Goal: Information Seeking & Learning: Learn about a topic

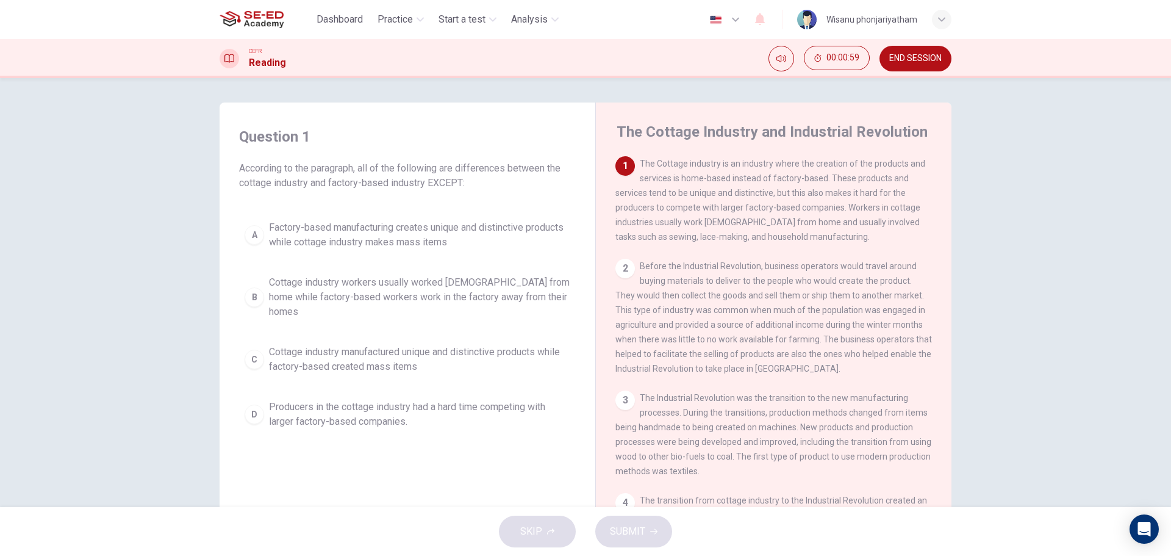
click at [418, 226] on span "Factory-based manufacturing creates unique and distinctive products while cotta…" at bounding box center [419, 234] width 301 height 29
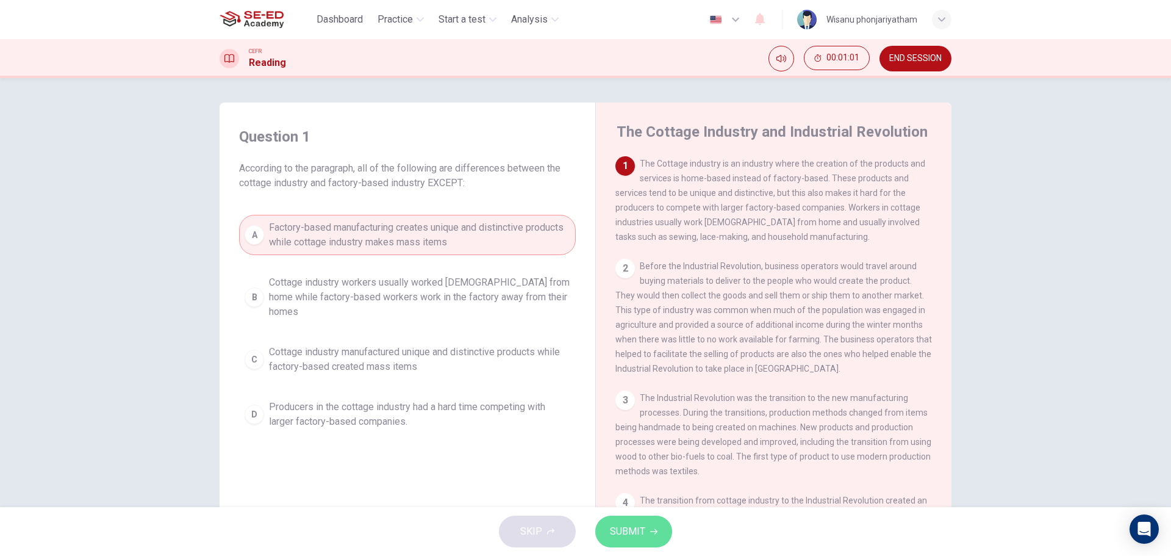
click at [629, 528] on span "SUBMIT" at bounding box center [627, 531] width 35 height 17
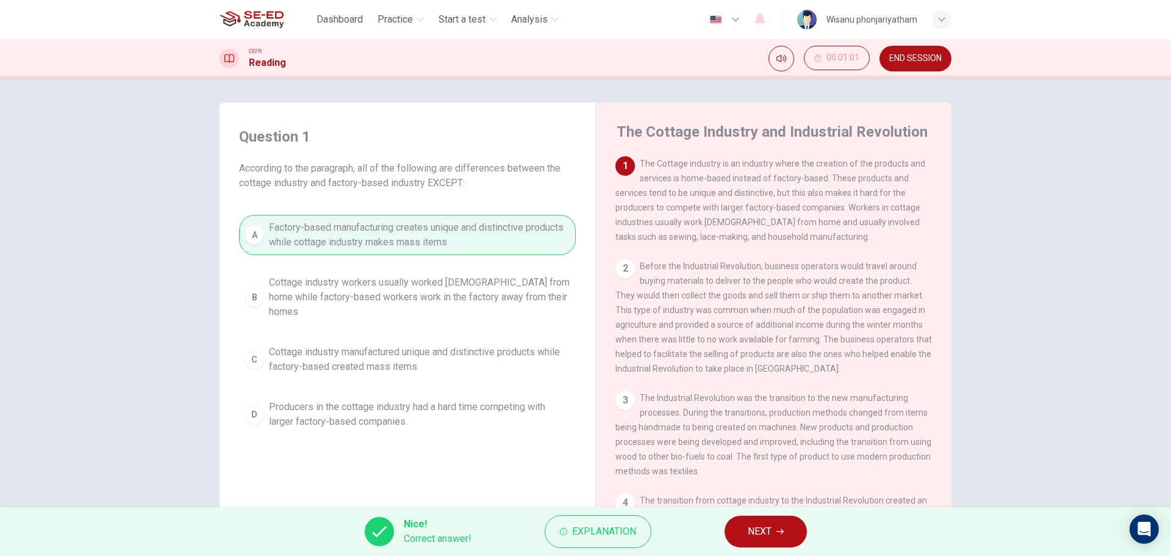
click at [755, 522] on button "NEXT" at bounding box center [766, 531] width 82 height 32
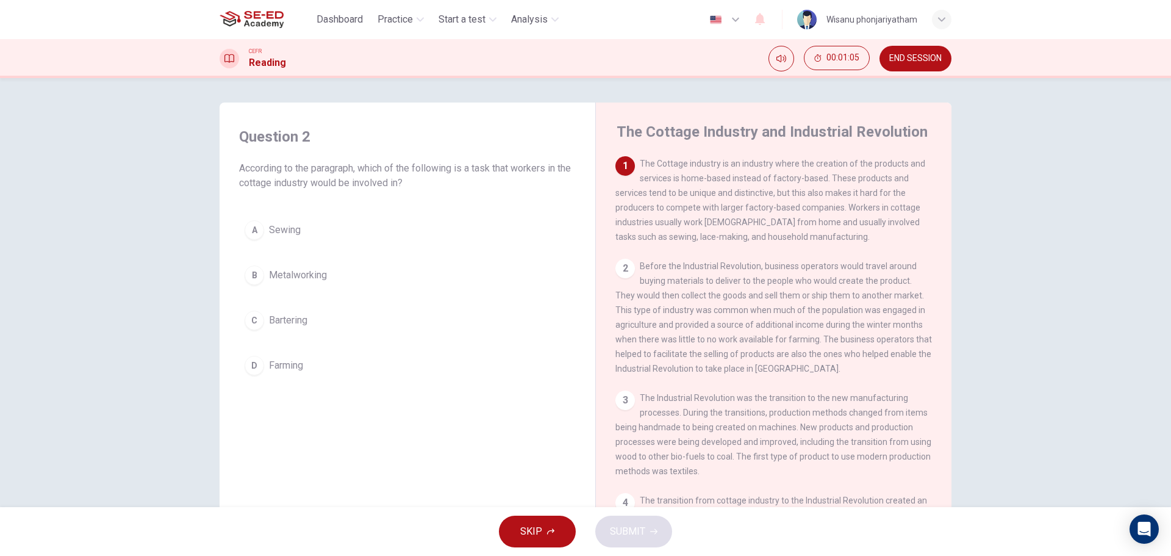
drag, startPoint x: 250, startPoint y: 164, endPoint x: 504, endPoint y: 176, distance: 254.7
click at [497, 164] on span "According to the paragraph, which of the following is a task that workers in th…" at bounding box center [407, 175] width 337 height 29
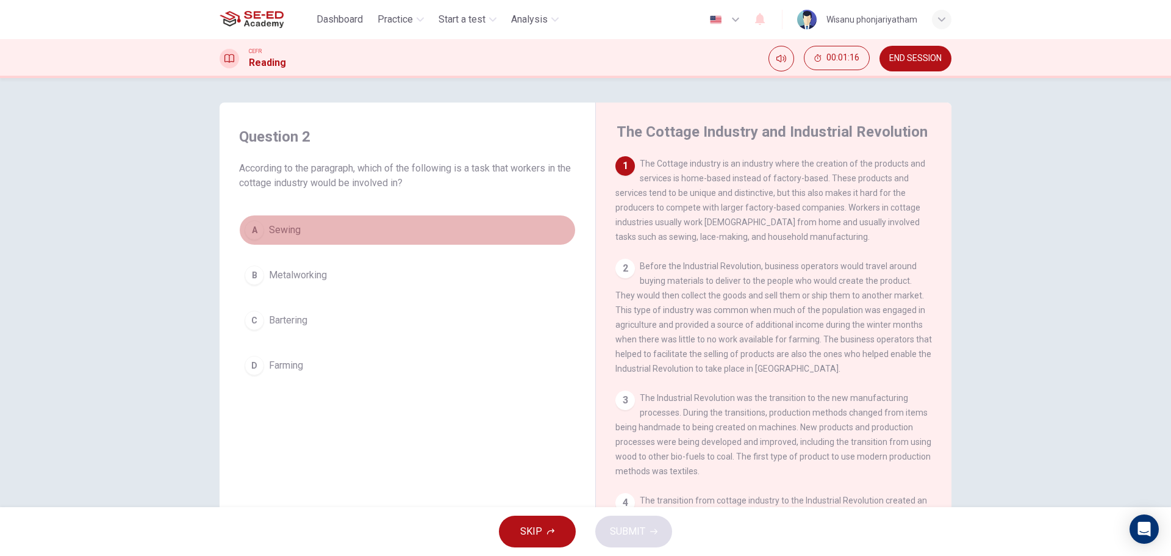
click at [287, 230] on span "Sewing" at bounding box center [285, 230] width 32 height 15
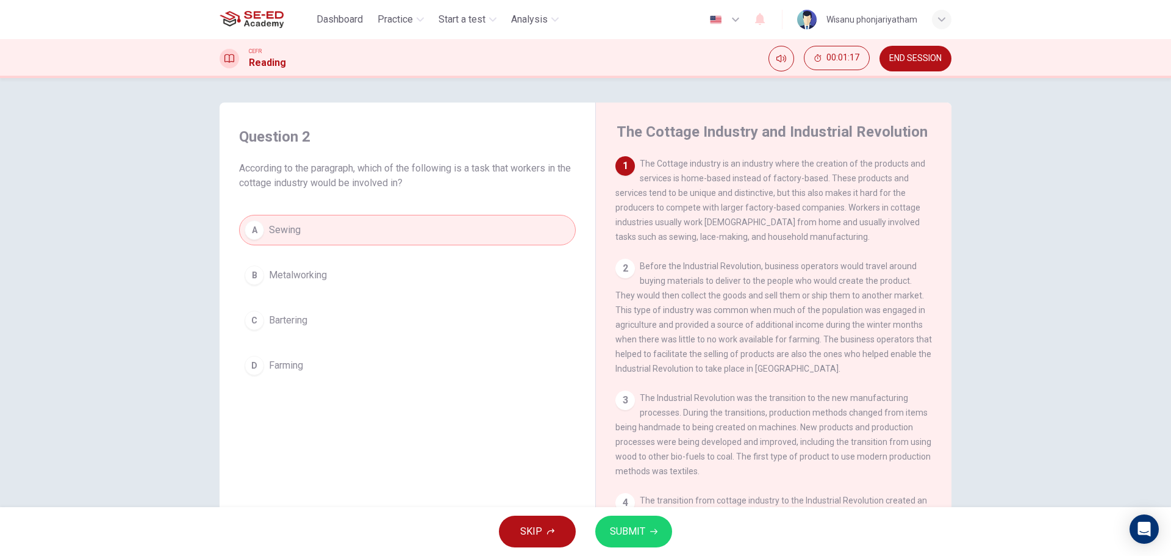
click at [630, 533] on span "SUBMIT" at bounding box center [627, 531] width 35 height 17
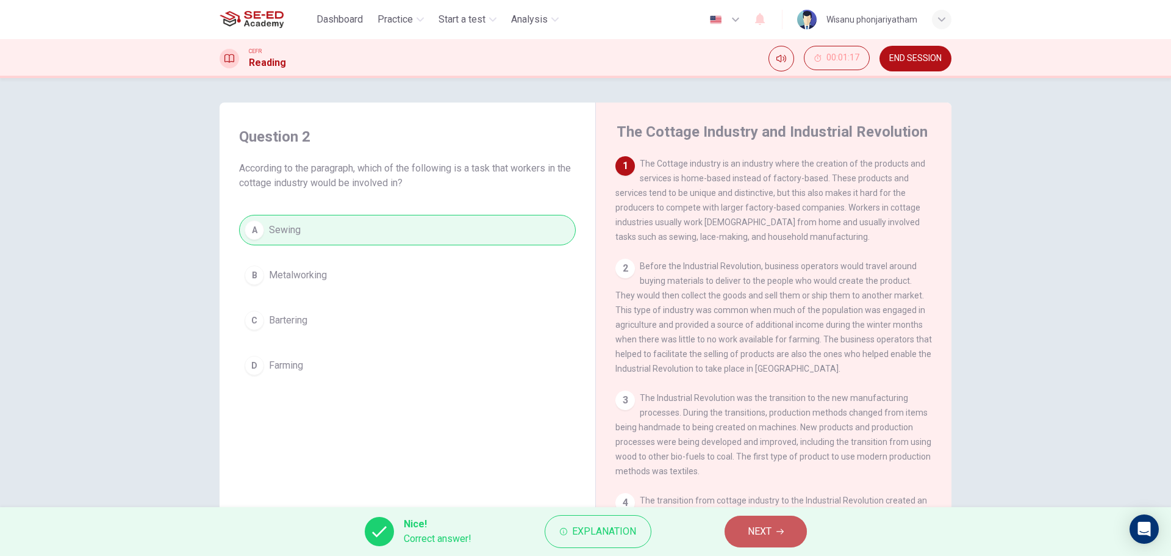
click at [764, 533] on span "NEXT" at bounding box center [760, 531] width 24 height 17
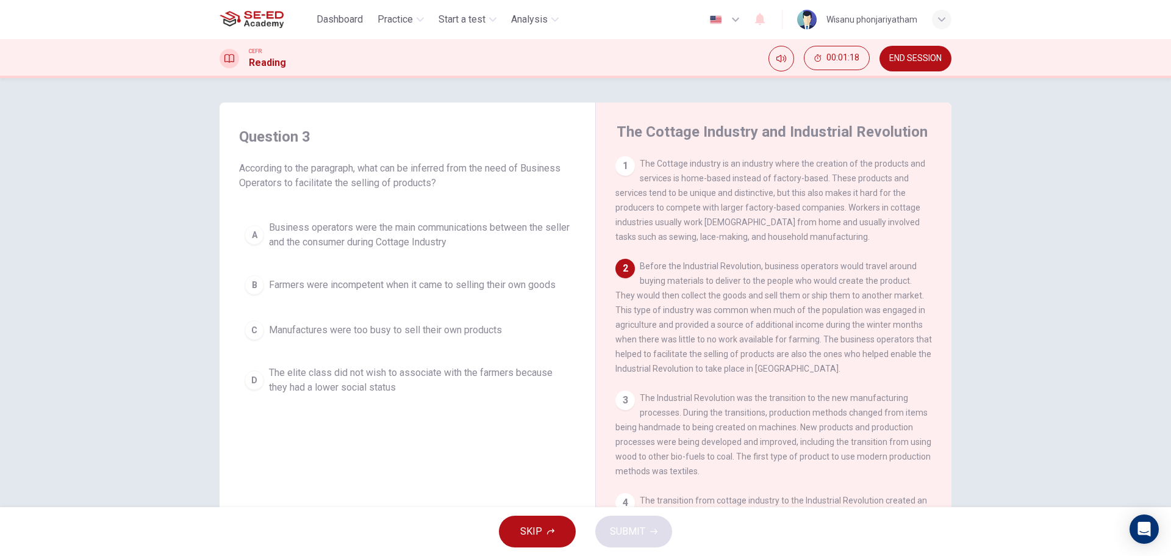
scroll to position [61, 0]
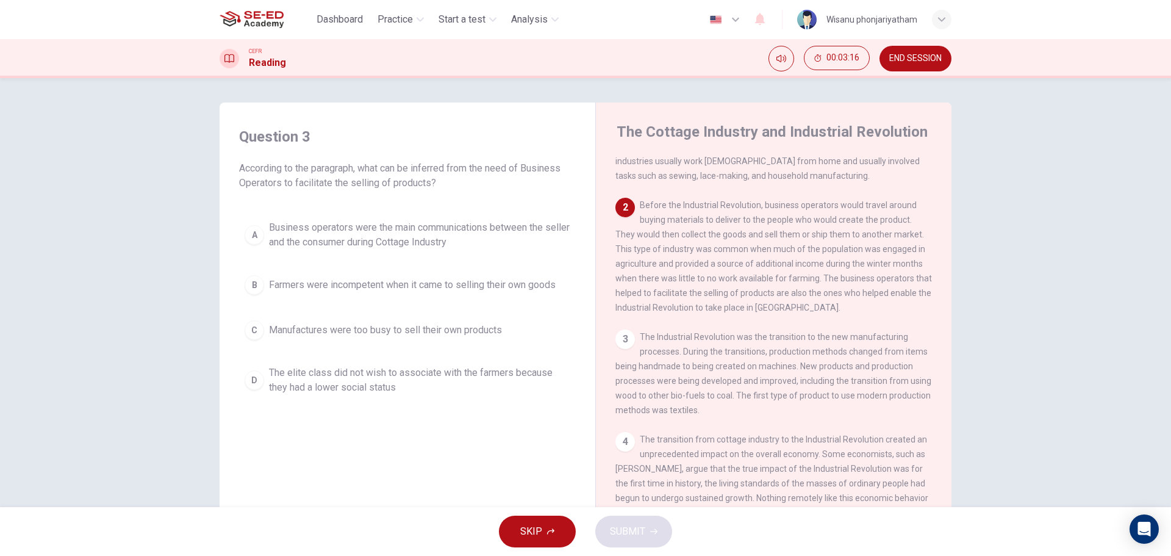
click at [424, 239] on span "Business operators were the main communications between the seller and the cons…" at bounding box center [419, 234] width 301 height 29
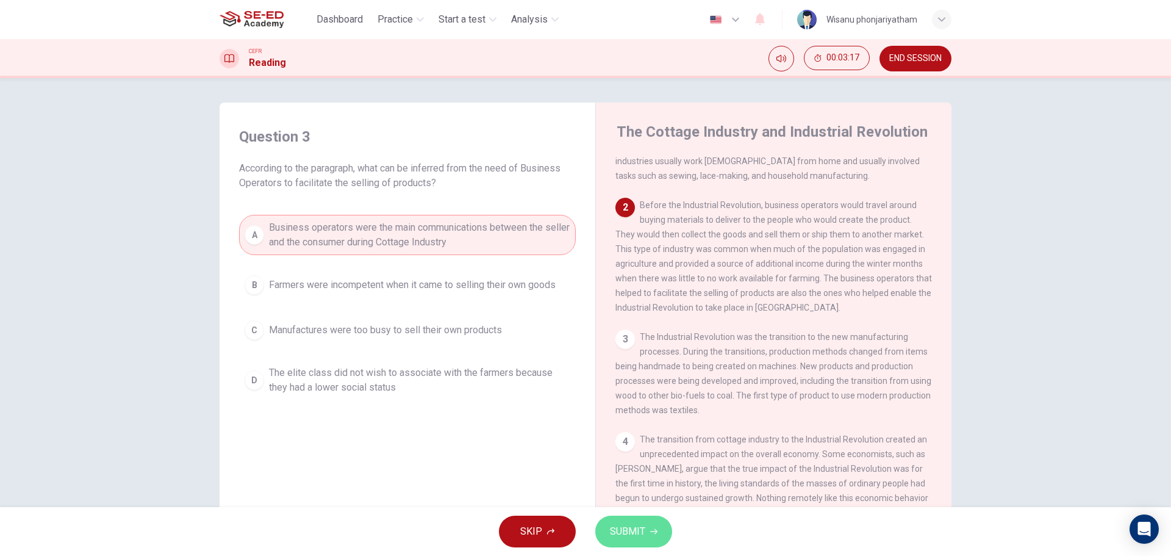
click at [638, 533] on span "SUBMIT" at bounding box center [627, 531] width 35 height 17
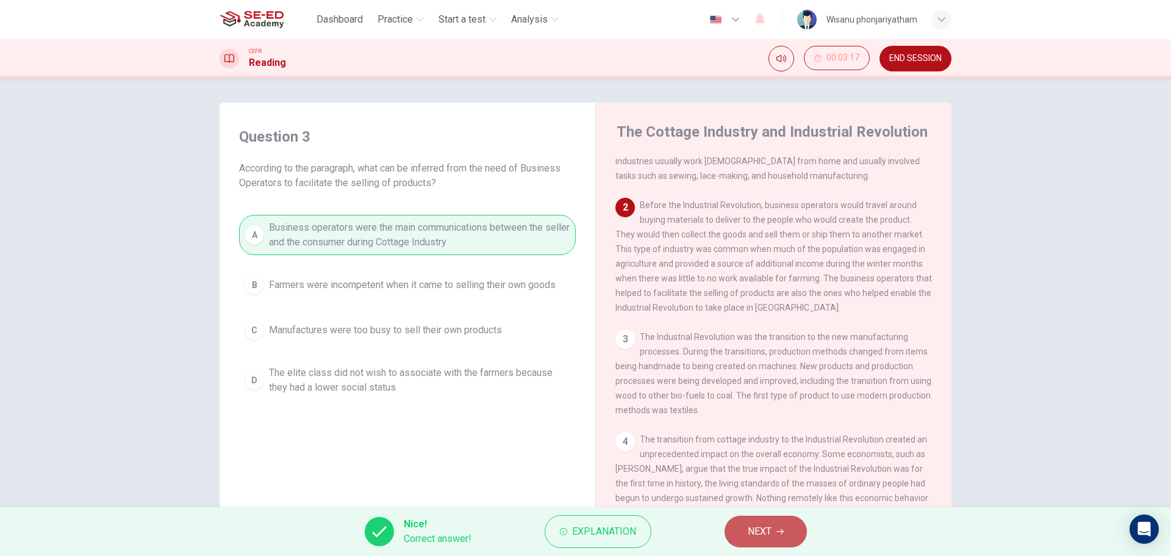
click at [757, 523] on span "NEXT" at bounding box center [760, 531] width 24 height 17
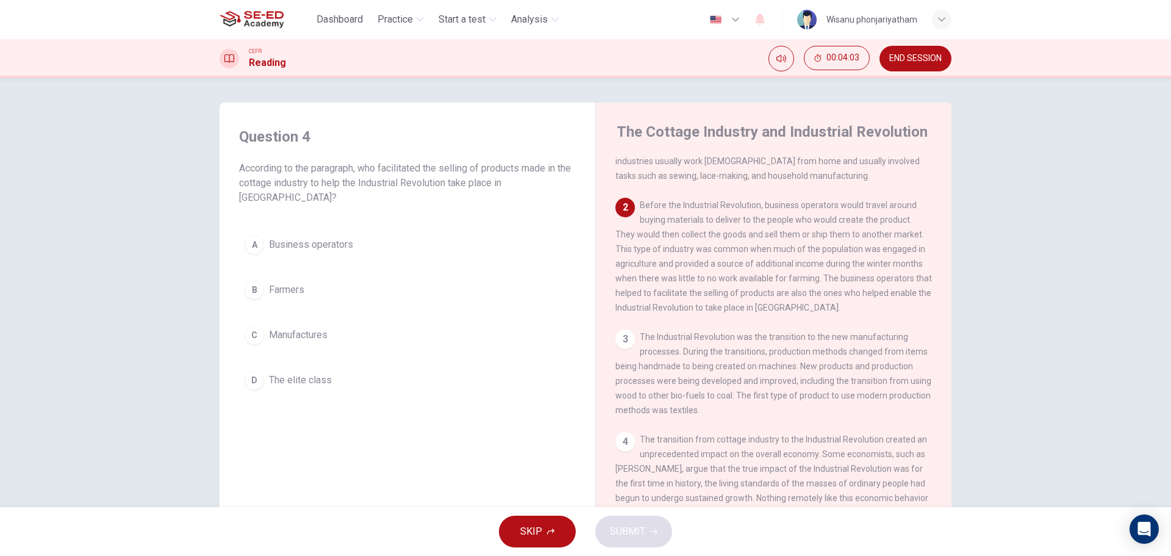
drag, startPoint x: 727, startPoint y: 270, endPoint x: 764, endPoint y: 280, distance: 38.5
click at [764, 280] on span "Before the Industrial Revolution, business operators would travel around buying…" at bounding box center [773, 256] width 317 height 112
click at [295, 284] on span "Farmers" at bounding box center [286, 289] width 35 height 15
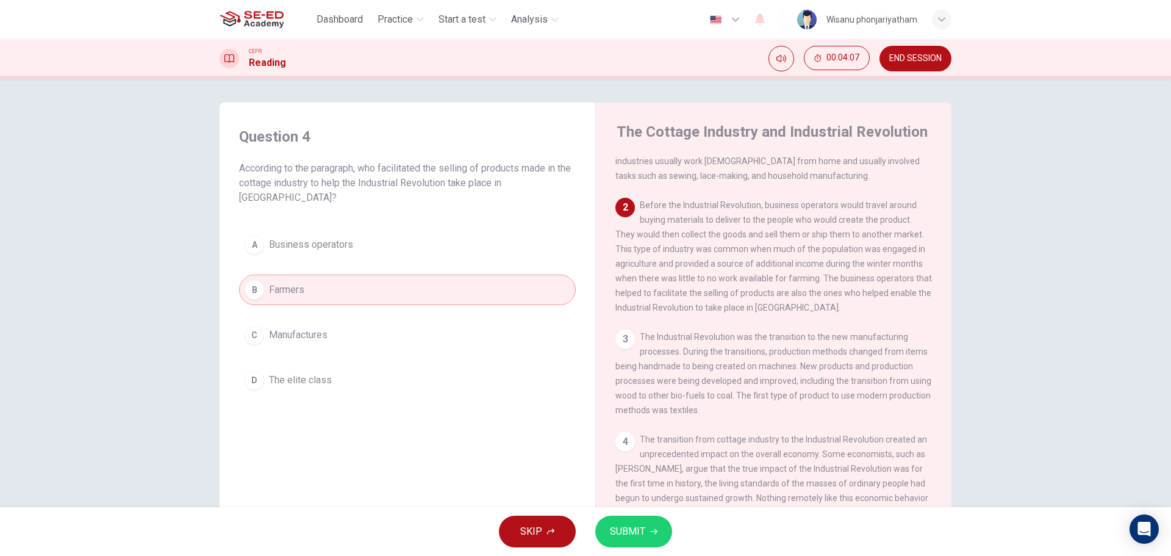
click at [635, 526] on span "SUBMIT" at bounding box center [627, 531] width 35 height 17
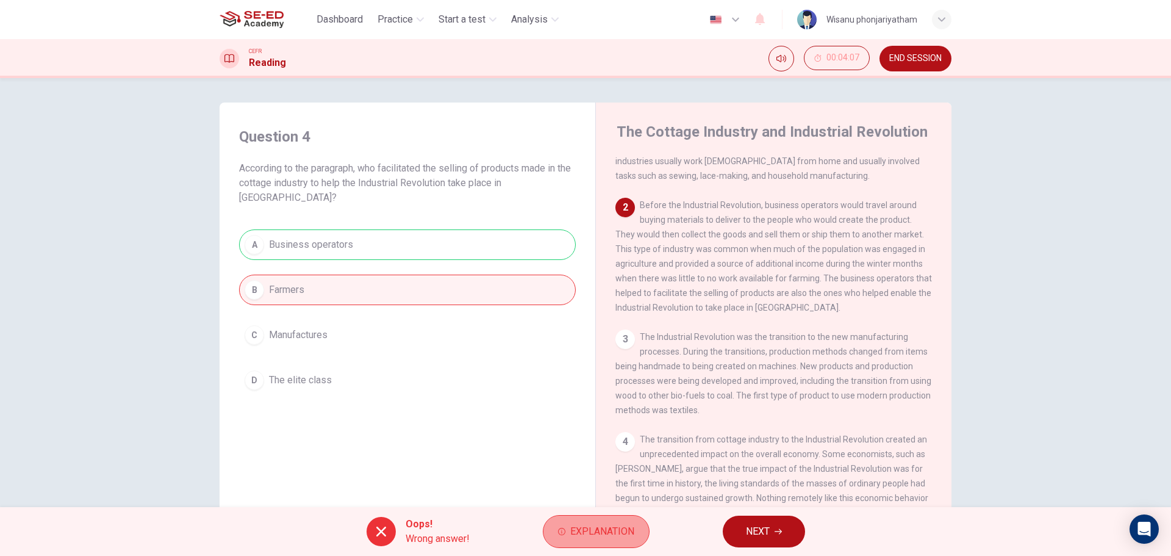
click at [581, 529] on span "Explanation" at bounding box center [602, 531] width 64 height 17
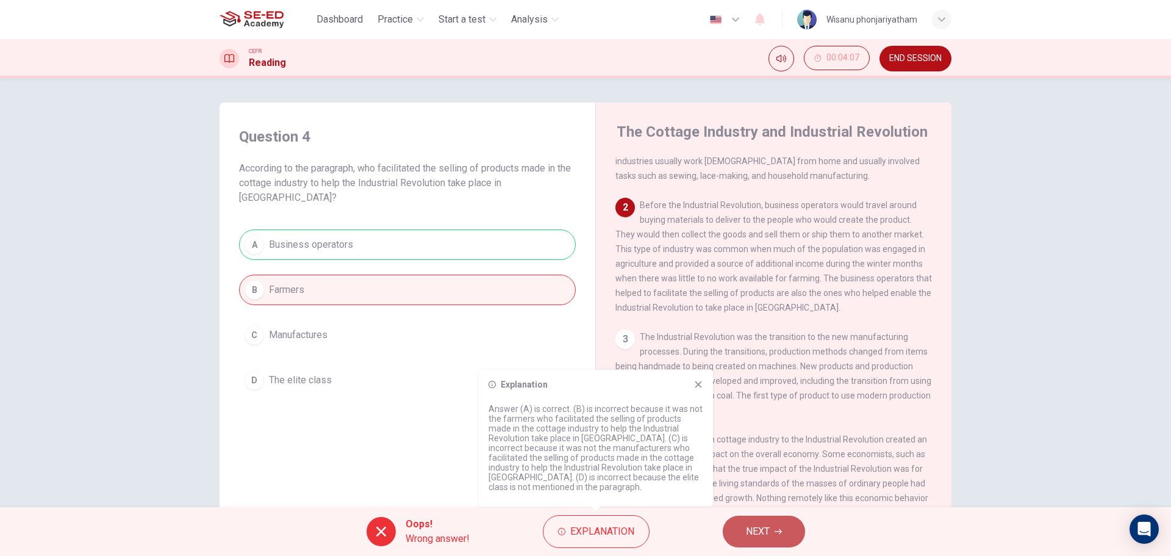
click at [780, 526] on button "NEXT" at bounding box center [764, 531] width 82 height 32
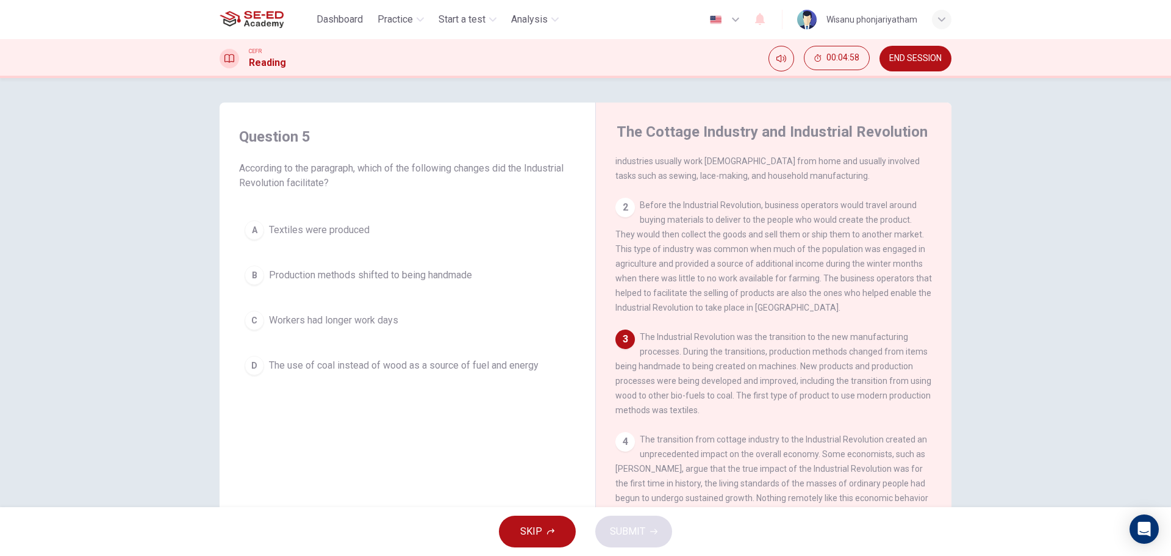
click at [474, 363] on span "The use of coal instead of wood as a source of fuel and energy" at bounding box center [404, 365] width 270 height 15
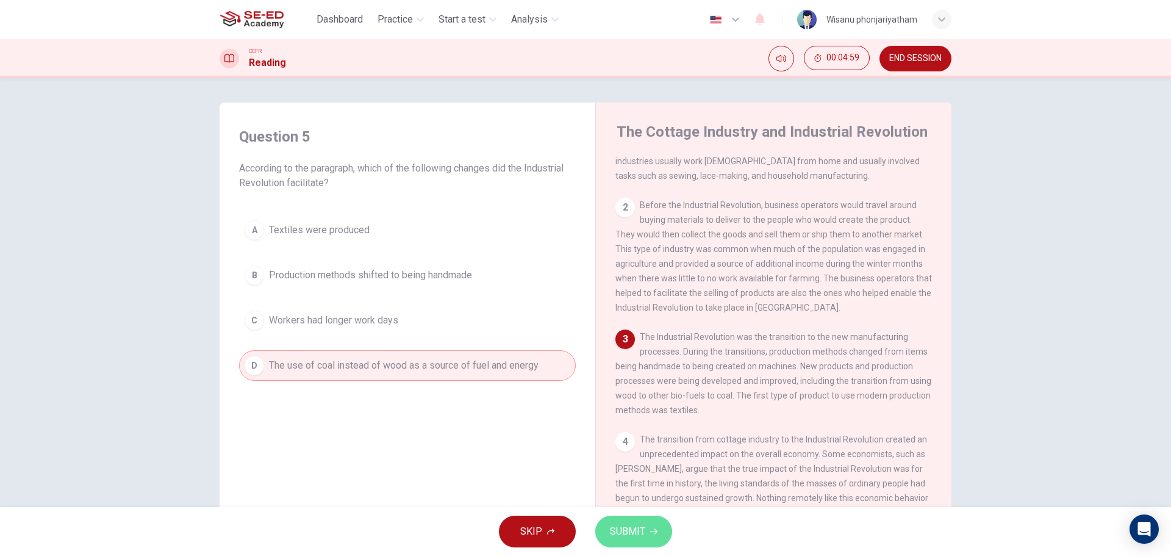
click at [636, 528] on span "SUBMIT" at bounding box center [627, 531] width 35 height 17
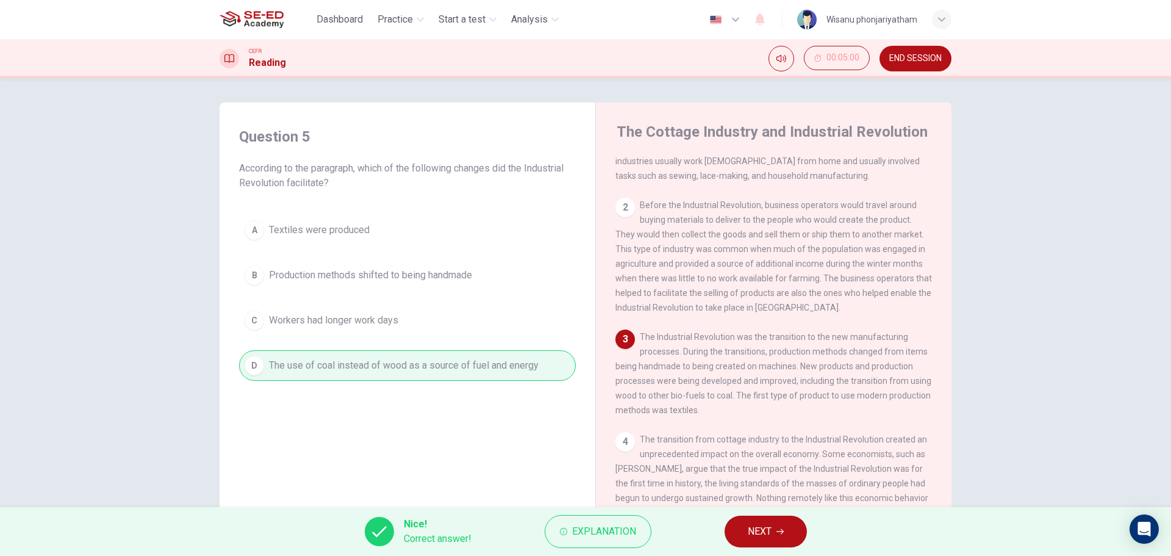
click at [774, 528] on button "NEXT" at bounding box center [766, 531] width 82 height 32
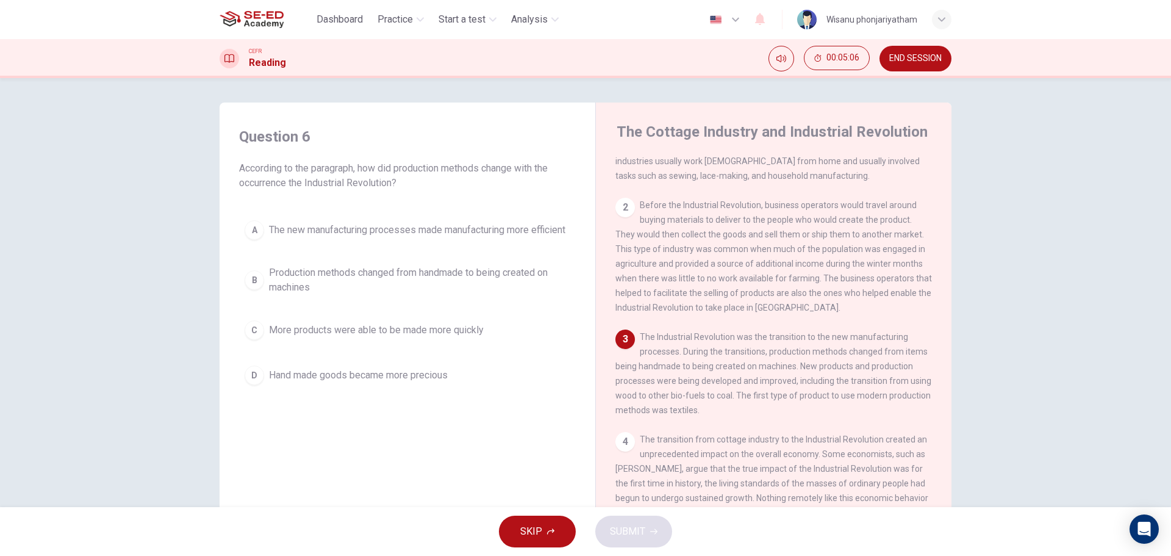
click at [346, 284] on span "Production methods changed from handmade to being created on machines" at bounding box center [419, 279] width 301 height 29
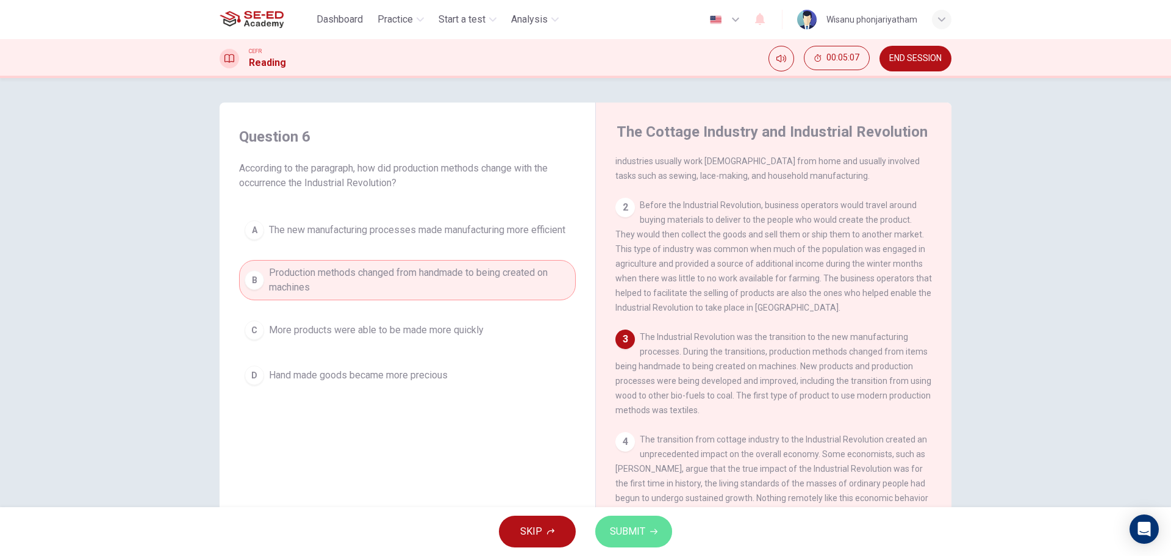
click at [644, 525] on span "SUBMIT" at bounding box center [627, 531] width 35 height 17
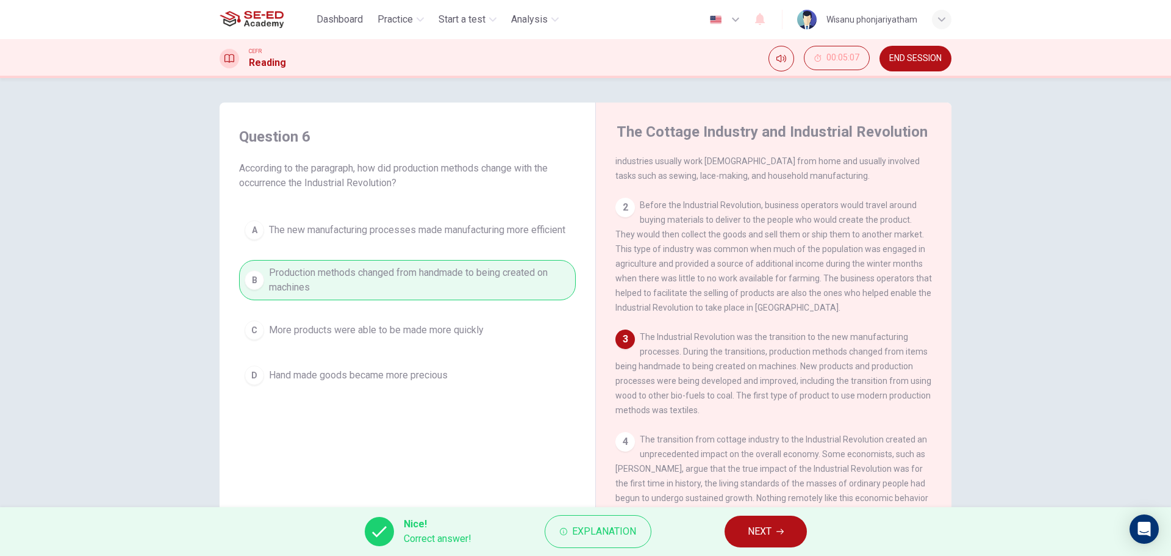
click at [789, 529] on button "NEXT" at bounding box center [766, 531] width 82 height 32
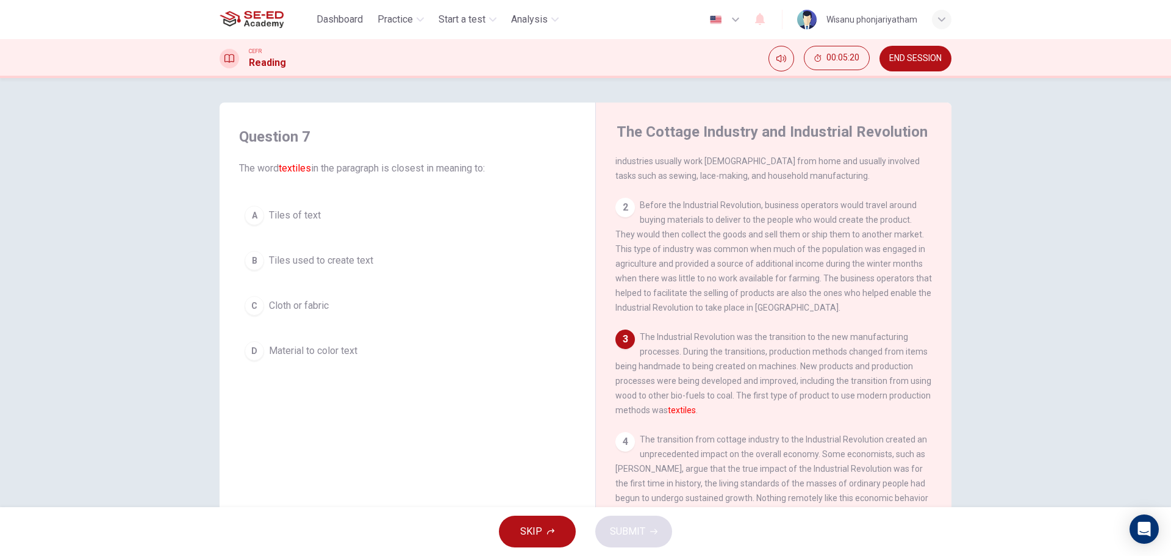
click at [344, 262] on span "Tiles used to create text" at bounding box center [321, 260] width 104 height 15
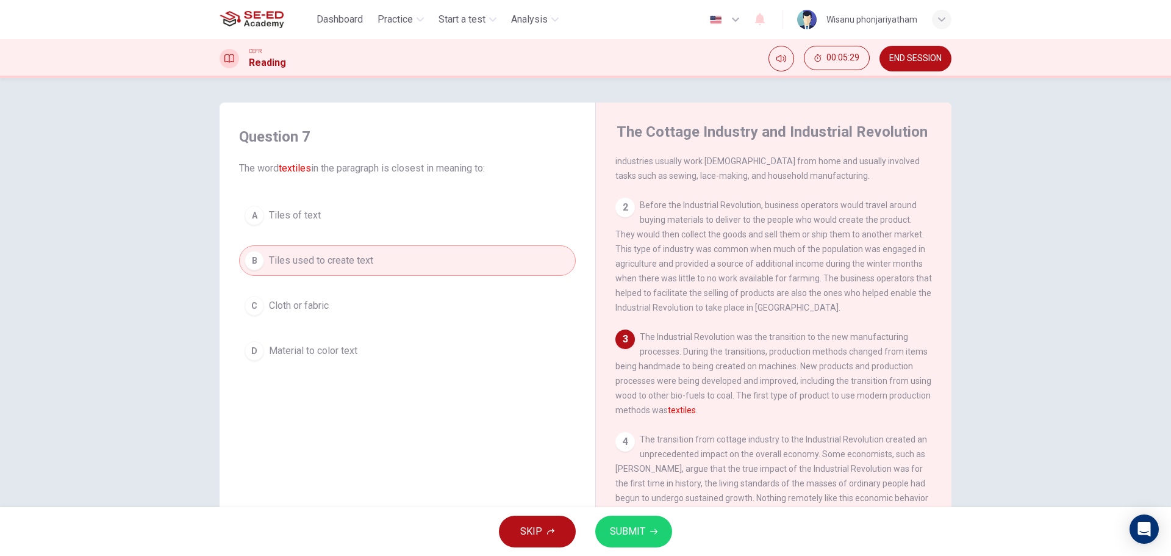
click at [640, 533] on span "SUBMIT" at bounding box center [627, 531] width 35 height 17
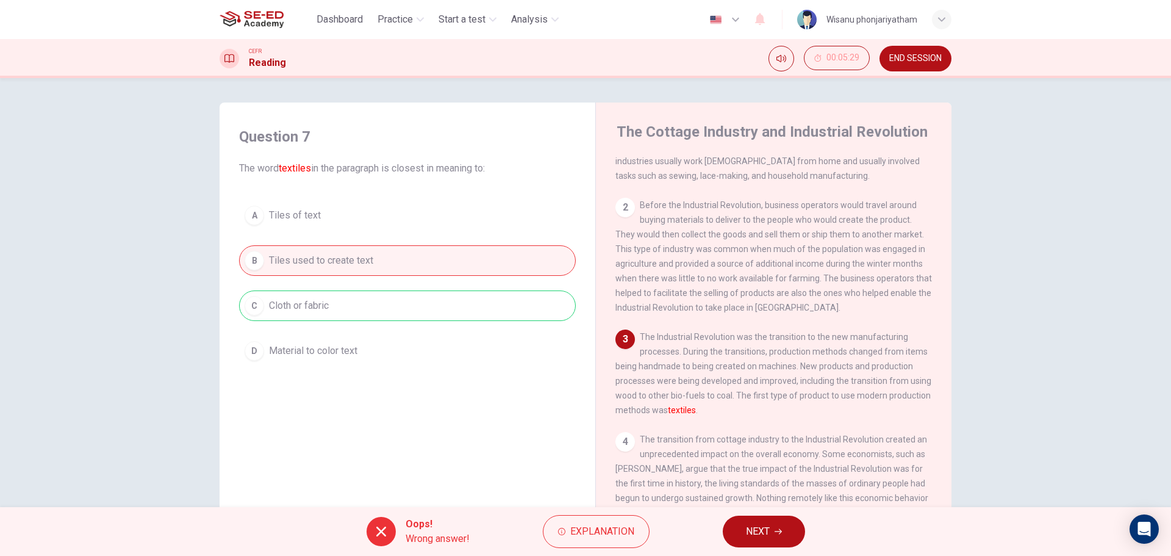
click at [750, 538] on span "NEXT" at bounding box center [758, 531] width 24 height 17
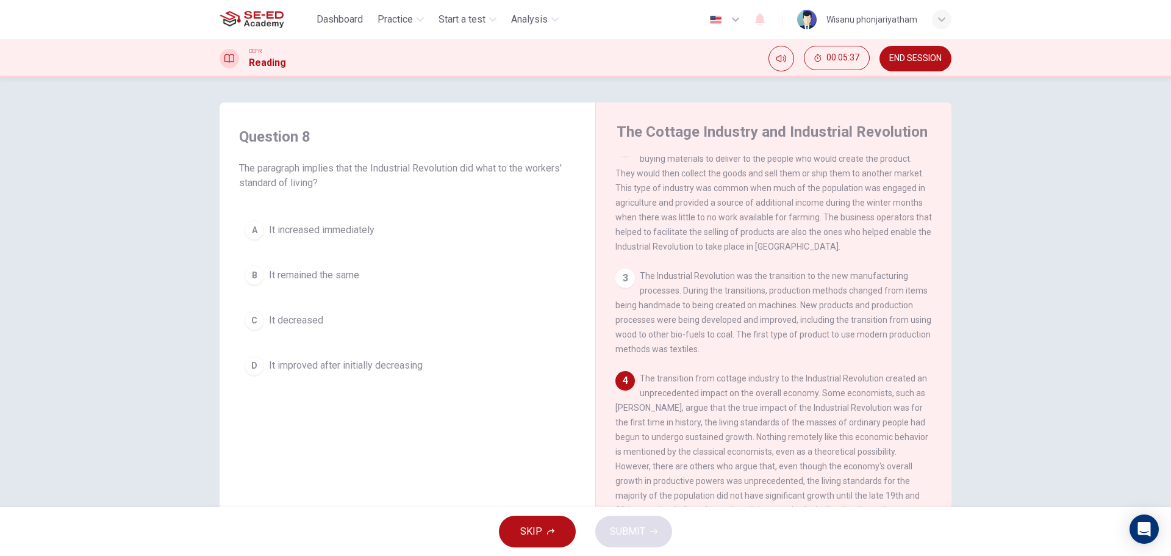
scroll to position [244, 0]
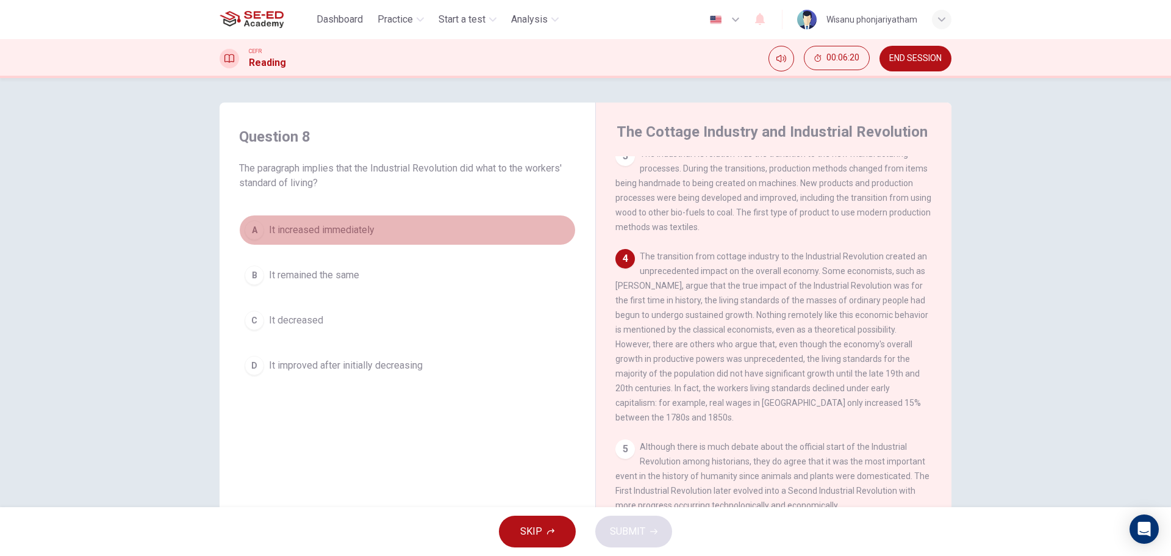
click at [359, 228] on span "It increased immediately" at bounding box center [322, 230] width 106 height 15
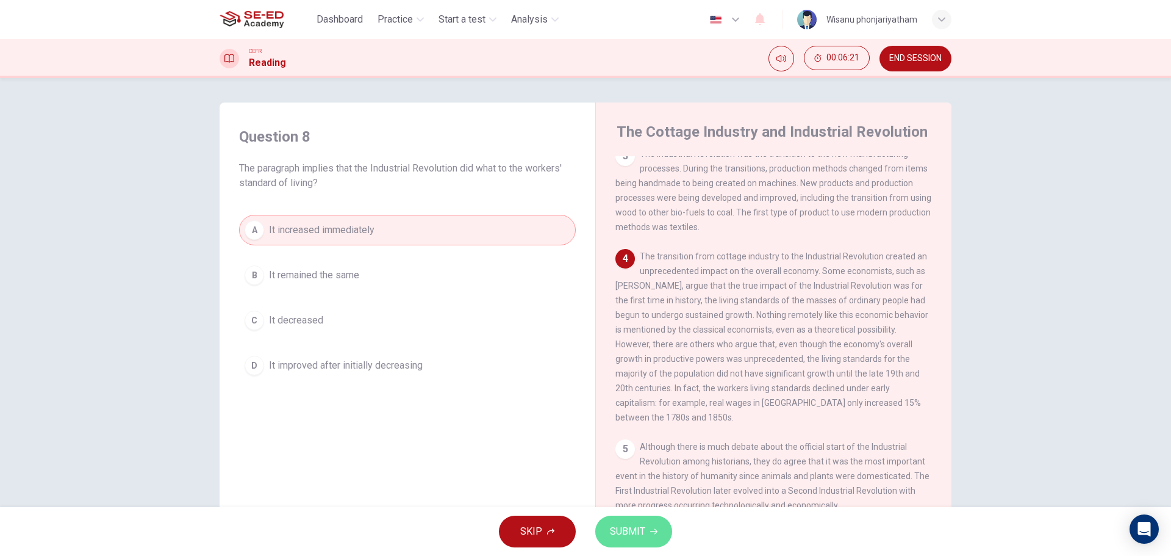
click at [626, 529] on span "SUBMIT" at bounding box center [627, 531] width 35 height 17
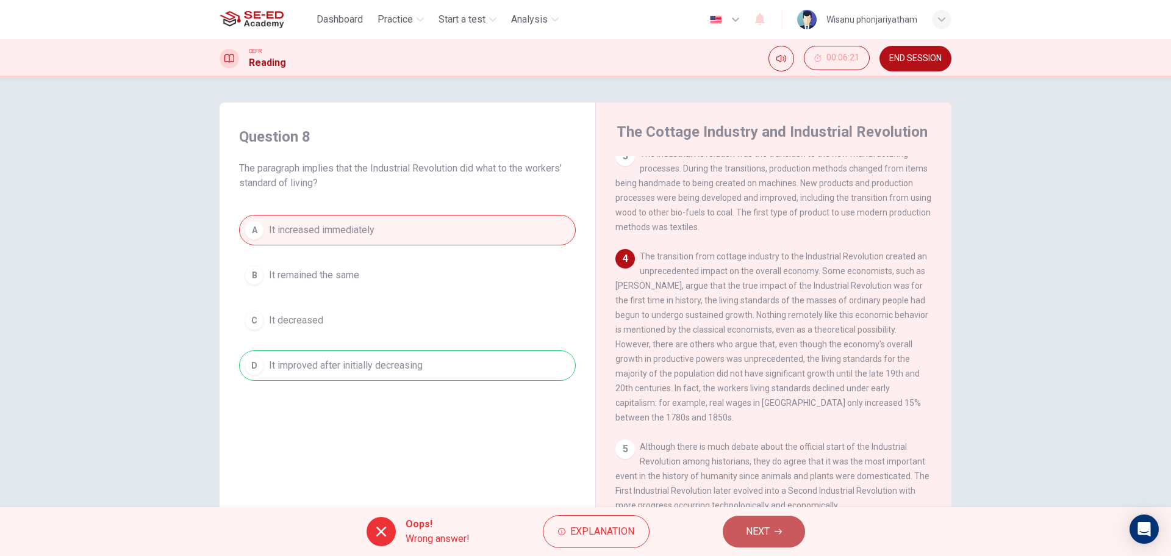
click at [772, 526] on button "NEXT" at bounding box center [764, 531] width 82 height 32
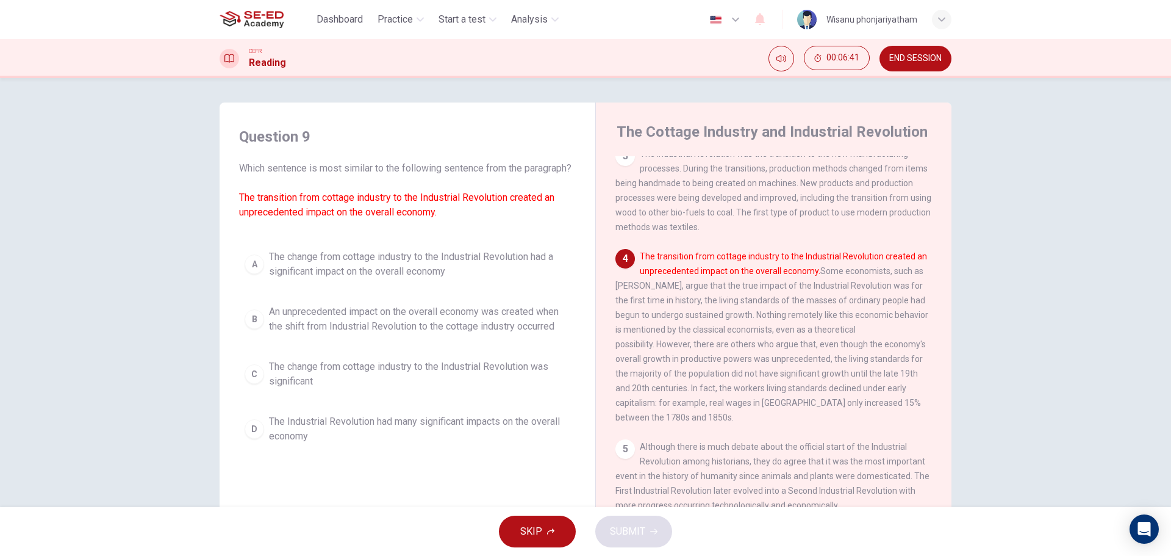
click at [395, 274] on span "The change from cottage industry to the Industrial Revolution had a significant…" at bounding box center [419, 263] width 301 height 29
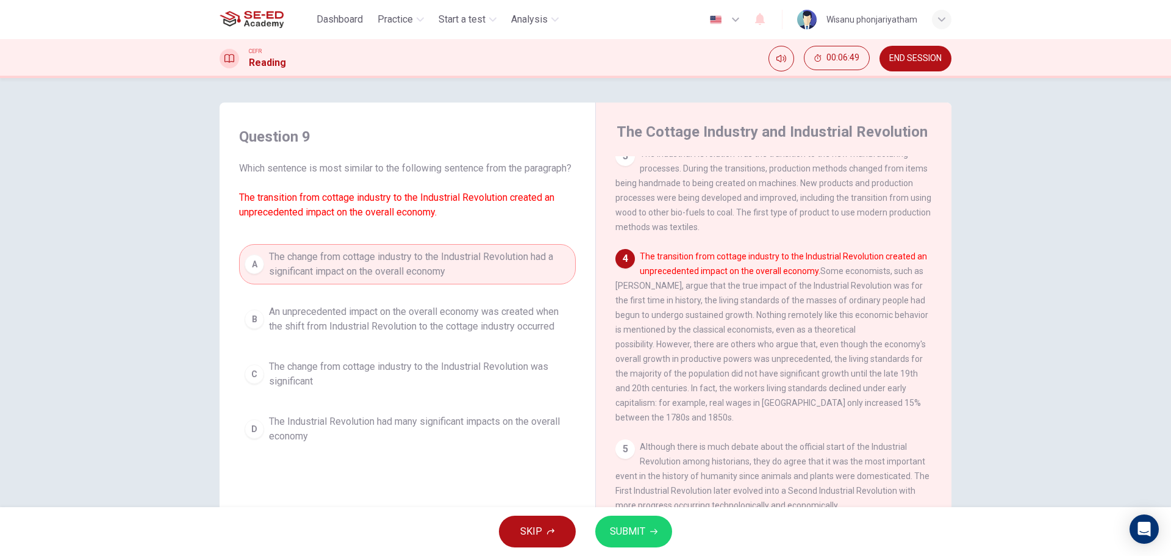
click at [630, 528] on span "SUBMIT" at bounding box center [627, 531] width 35 height 17
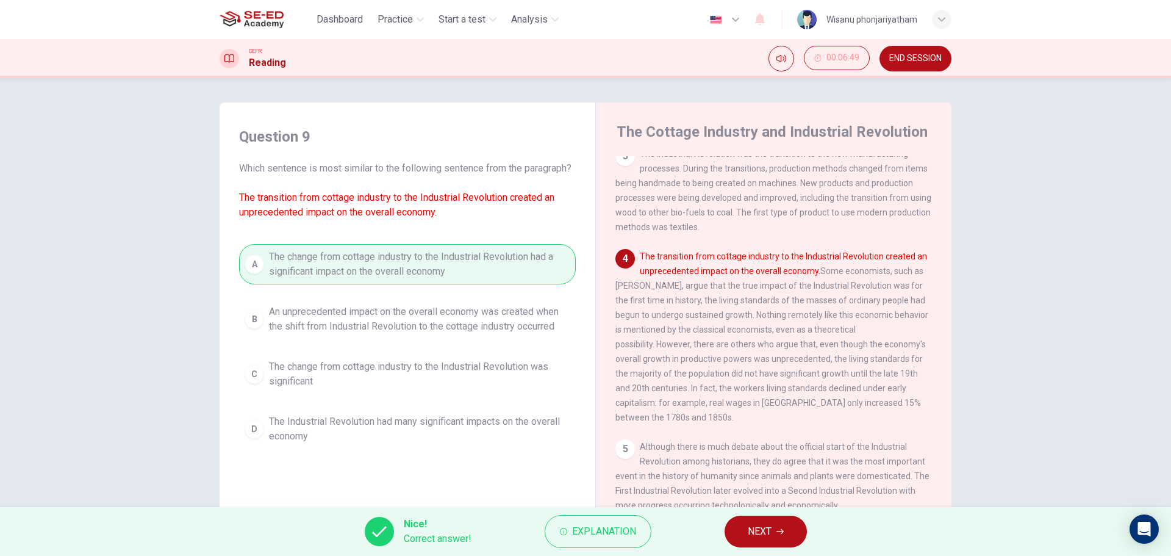
click at [757, 530] on span "NEXT" at bounding box center [760, 531] width 24 height 17
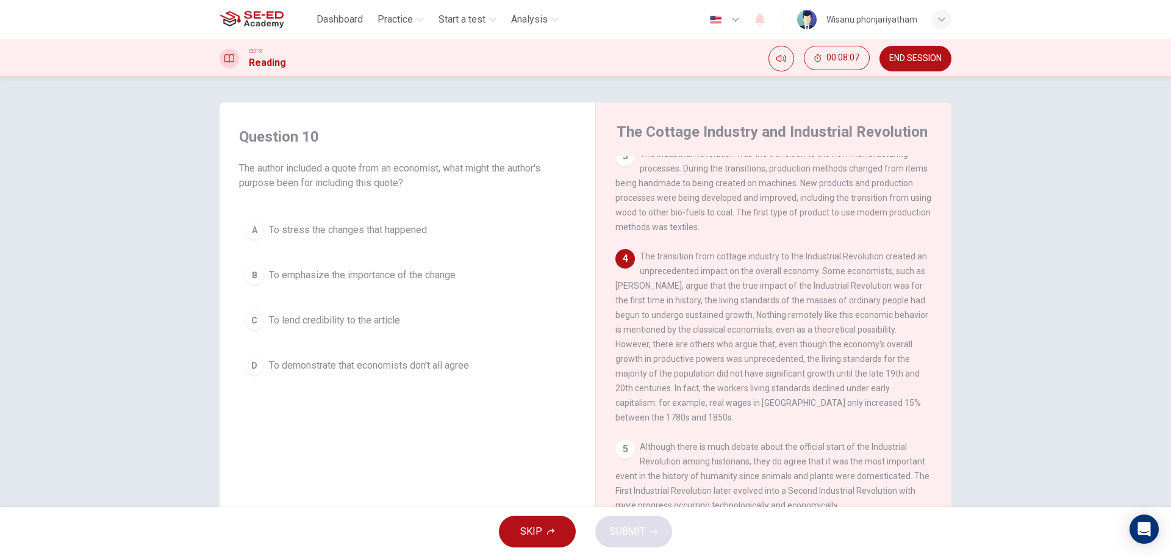
click at [390, 359] on span "To demonstrate that economists don't all agree" at bounding box center [369, 365] width 200 height 15
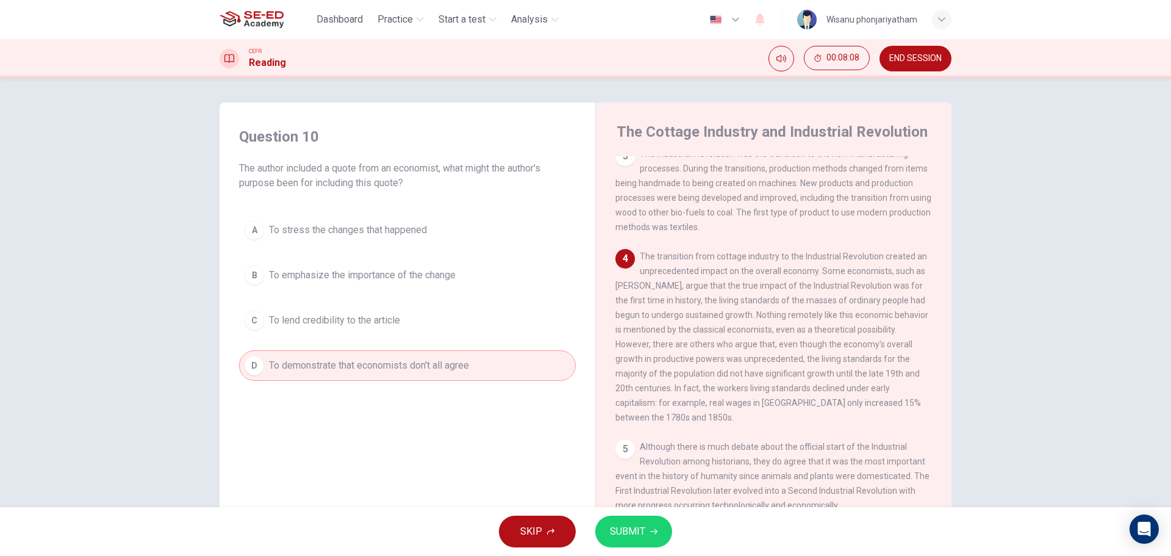
click at [655, 540] on button "SUBMIT" at bounding box center [633, 531] width 77 height 32
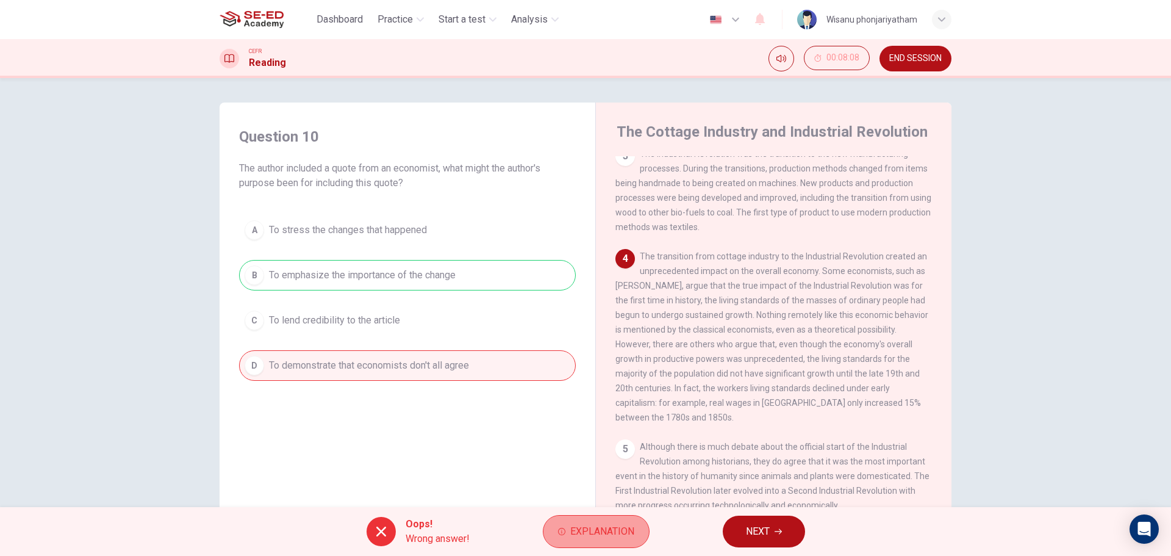
click at [598, 531] on span "Explanation" at bounding box center [602, 531] width 64 height 17
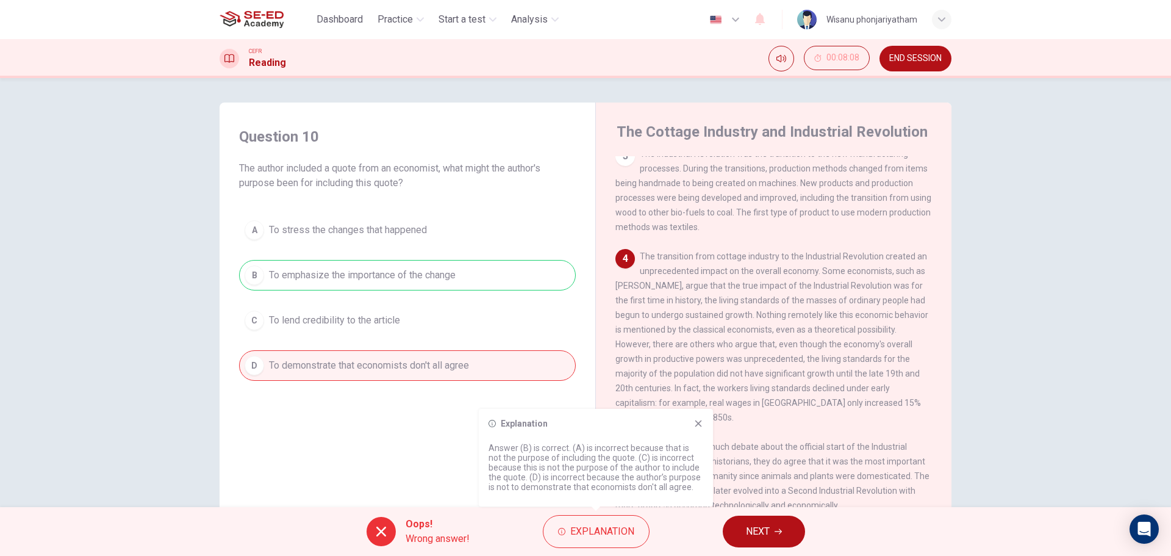
click at [752, 522] on button "NEXT" at bounding box center [764, 531] width 82 height 32
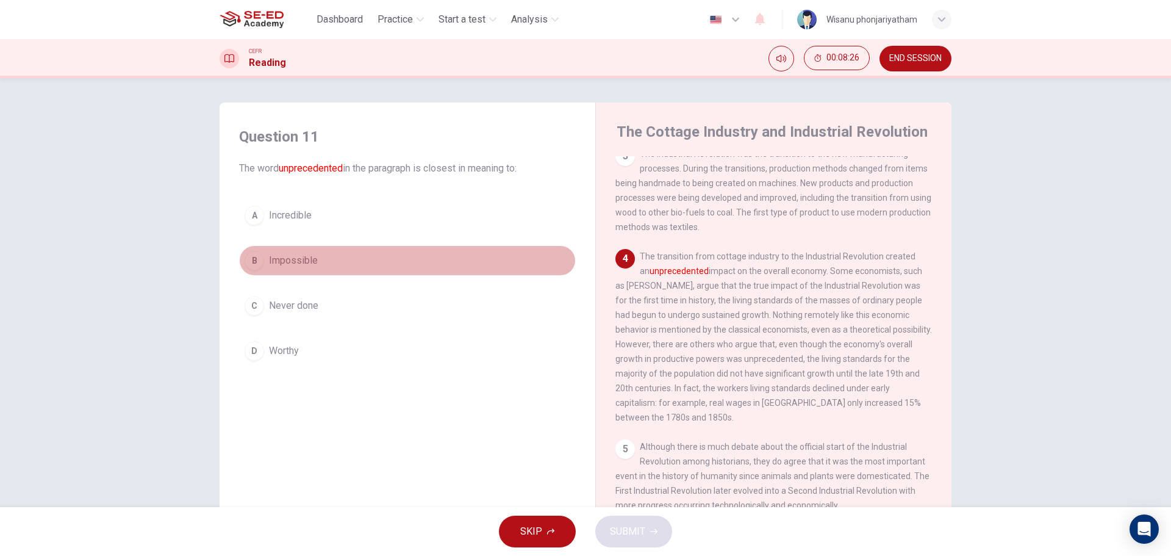
click at [304, 257] on span "Impossible" at bounding box center [293, 260] width 49 height 15
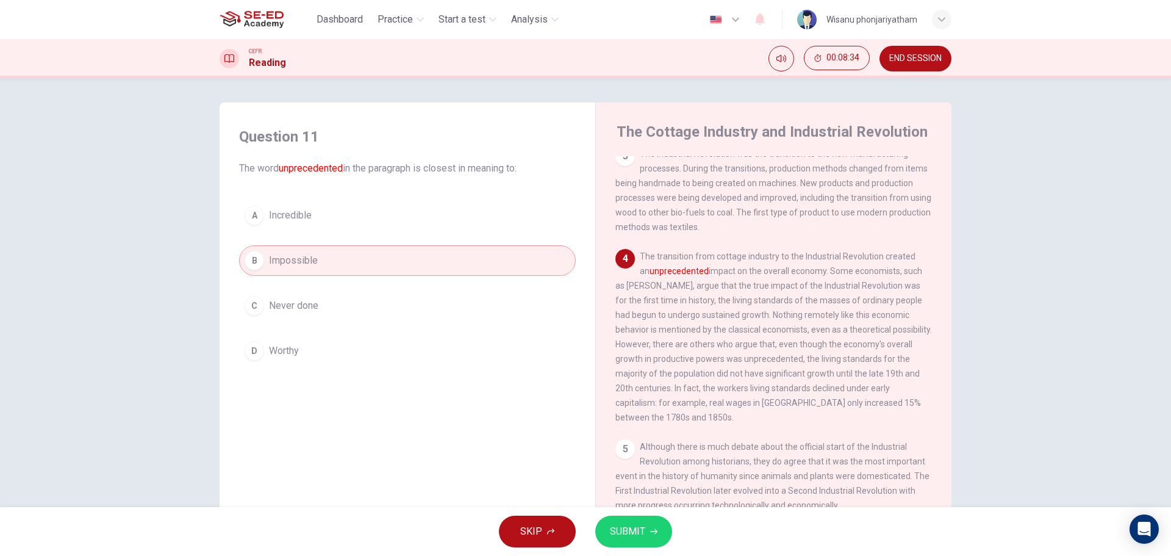
click at [644, 526] on span "SUBMIT" at bounding box center [627, 531] width 35 height 17
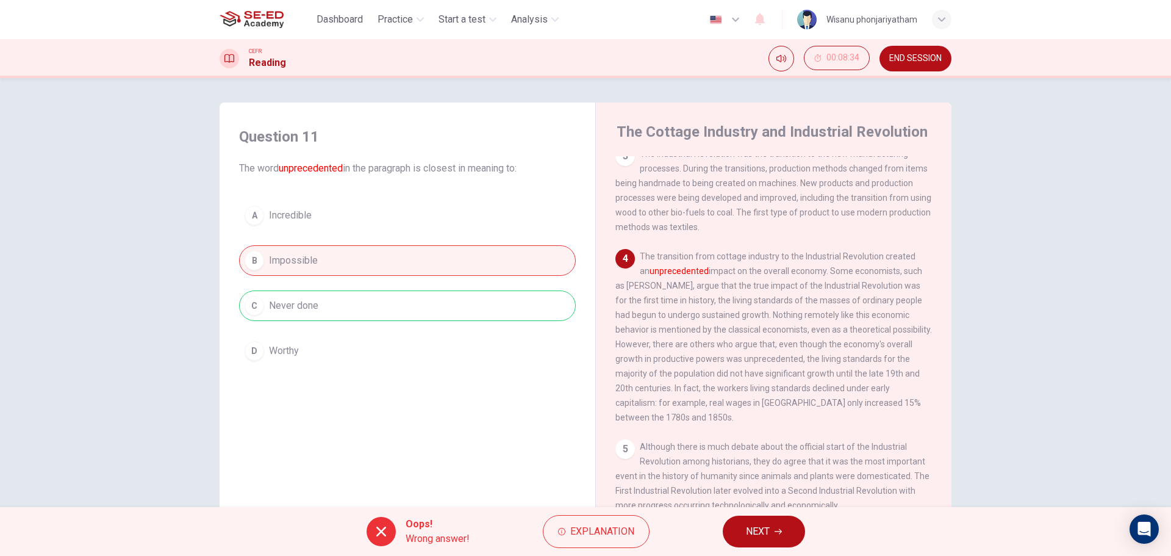
click at [354, 309] on div "A Incredible B Impossible C Never done D Worthy" at bounding box center [407, 283] width 337 height 166
click at [777, 529] on icon "button" at bounding box center [778, 531] width 7 height 7
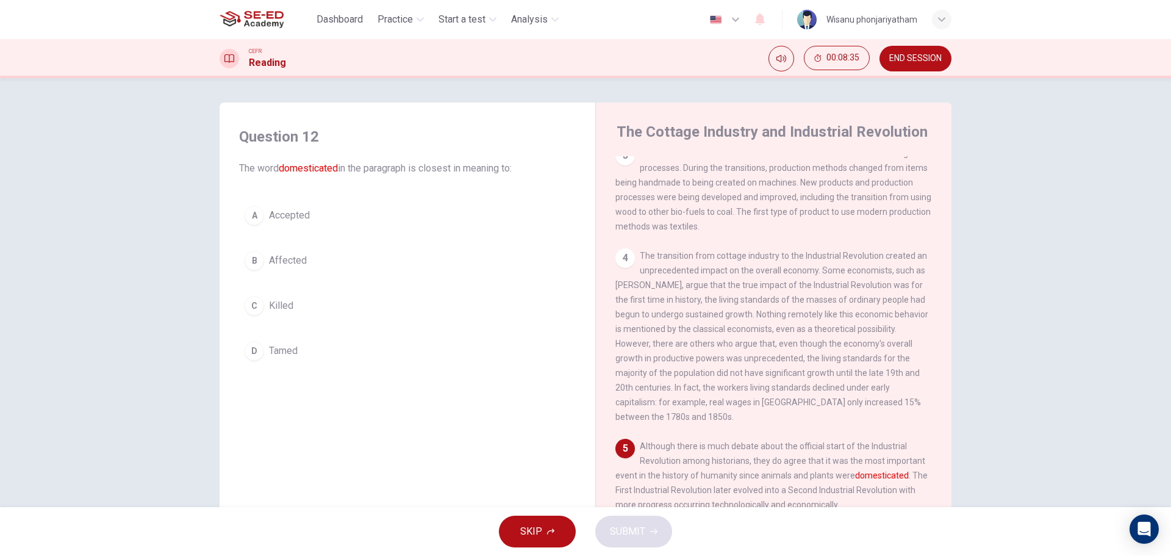
scroll to position [267, 0]
drag, startPoint x: 698, startPoint y: 475, endPoint x: 827, endPoint y: 464, distance: 129.2
click at [810, 464] on div "5 Although there is much debate about the official start of the Industrial Revo…" at bounding box center [773, 475] width 317 height 73
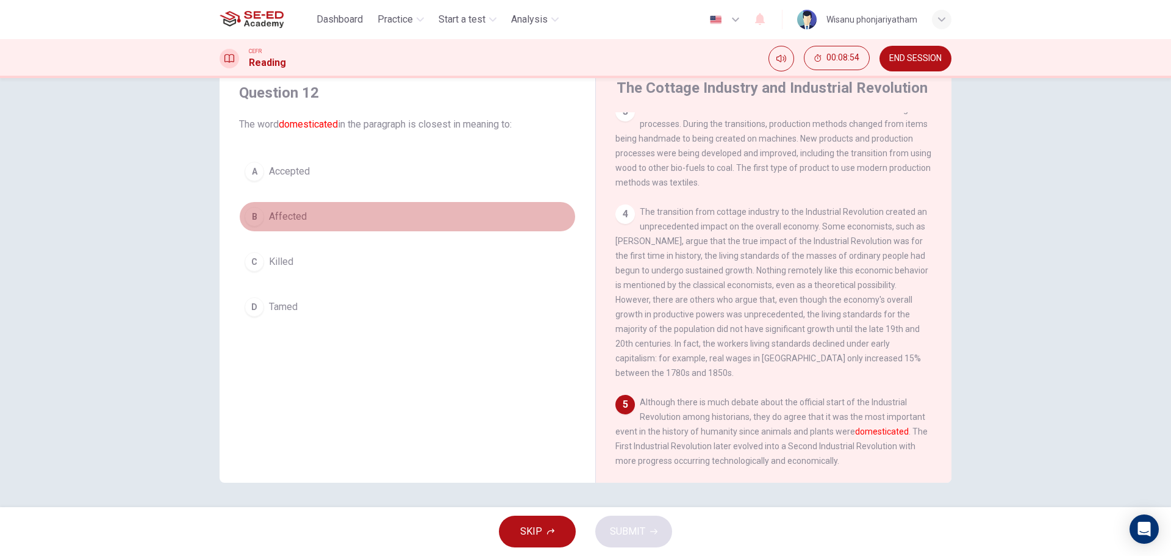
click at [287, 217] on span "Affected" at bounding box center [288, 216] width 38 height 15
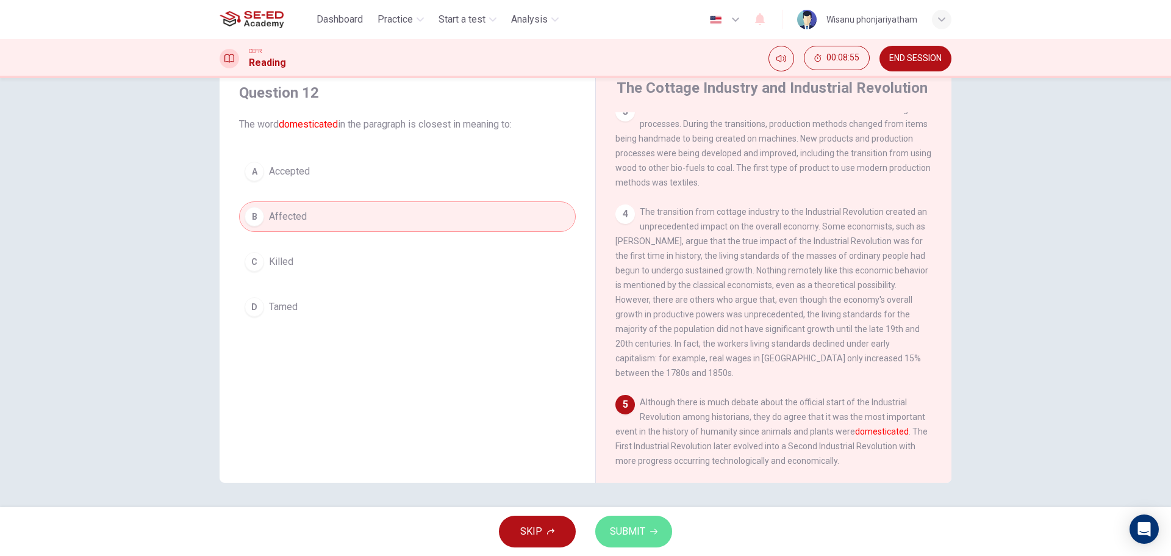
click at [642, 524] on span "SUBMIT" at bounding box center [627, 531] width 35 height 17
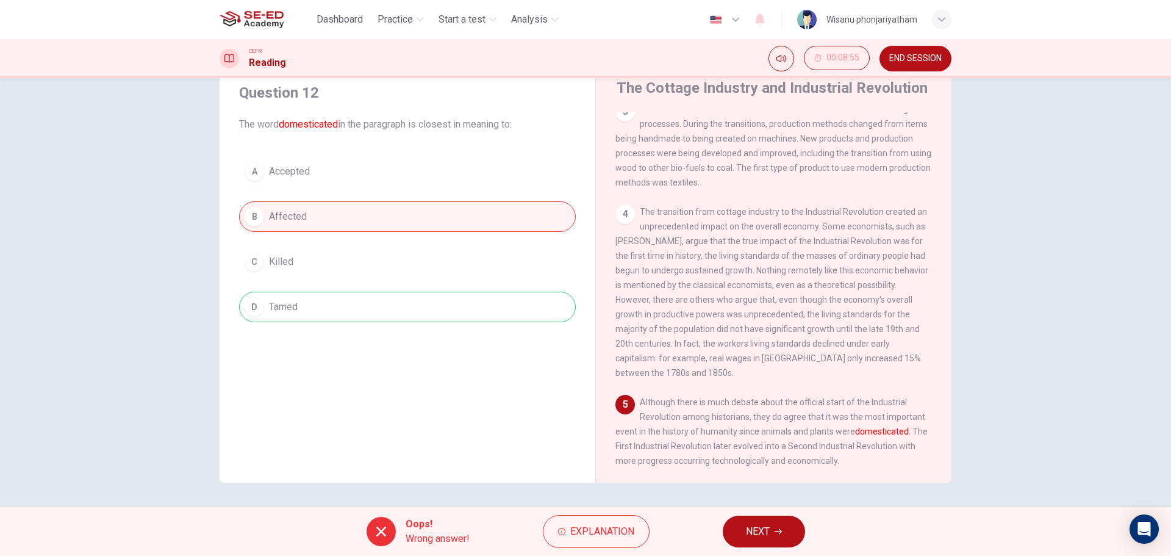
click at [353, 309] on div "A Accepted B Affected C Killed D Tamed" at bounding box center [407, 239] width 337 height 166
click at [603, 526] on span "Explanation" at bounding box center [602, 531] width 64 height 17
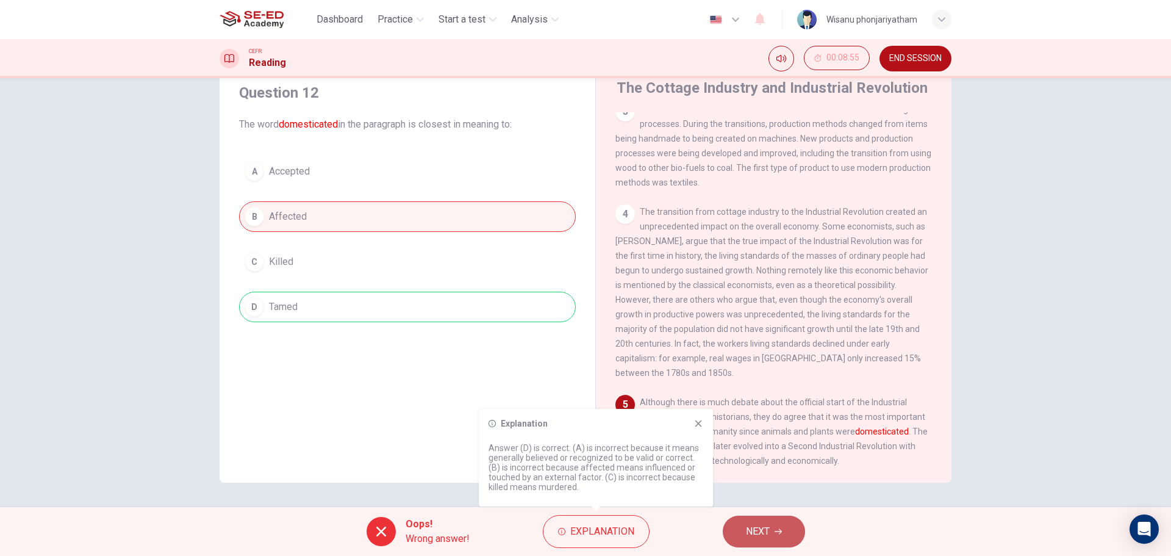
click at [771, 529] on button "NEXT" at bounding box center [764, 531] width 82 height 32
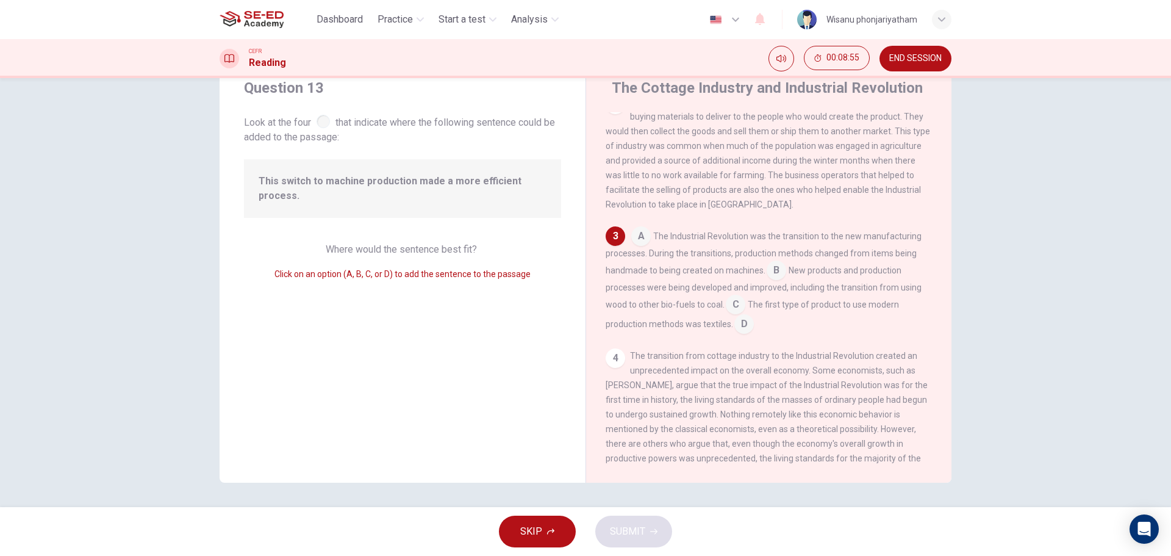
scroll to position [121, 0]
click at [770, 277] on input at bounding box center [777, 270] width 20 height 20
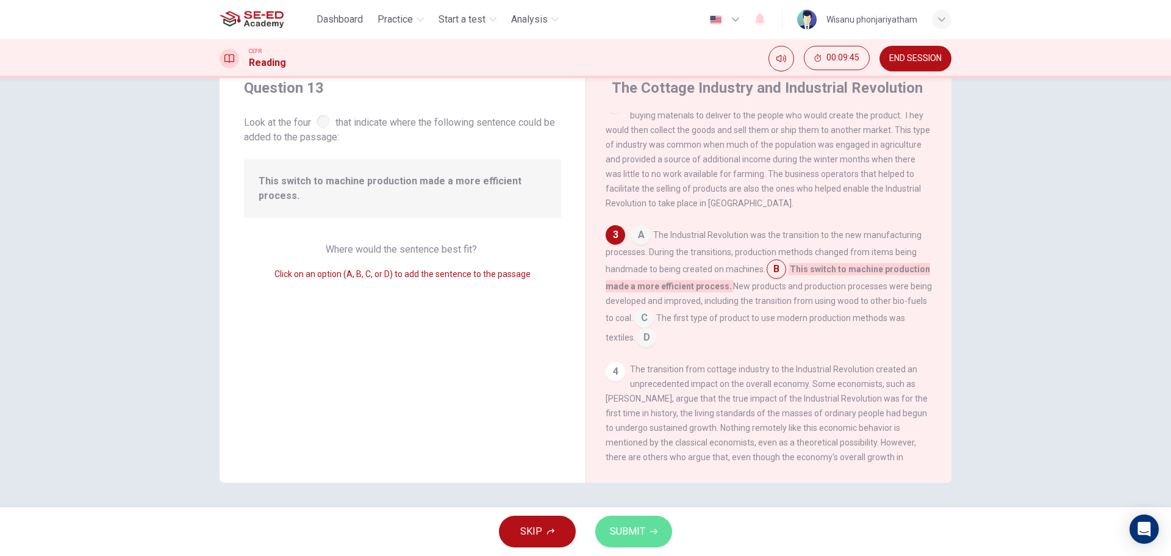
click at [608, 531] on button "SUBMIT" at bounding box center [633, 531] width 77 height 32
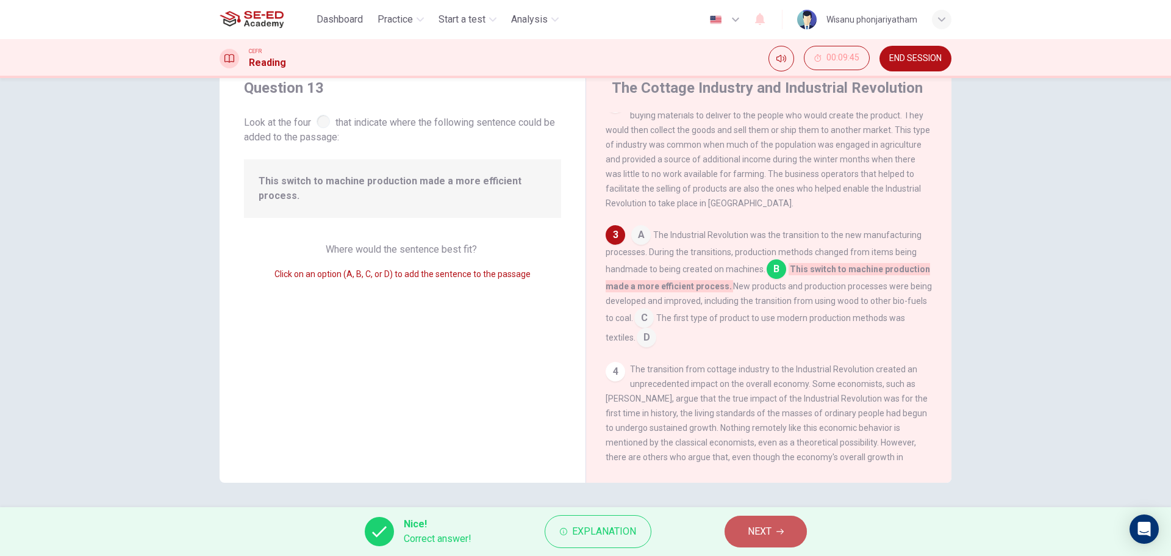
click at [763, 519] on button "NEXT" at bounding box center [766, 531] width 82 height 32
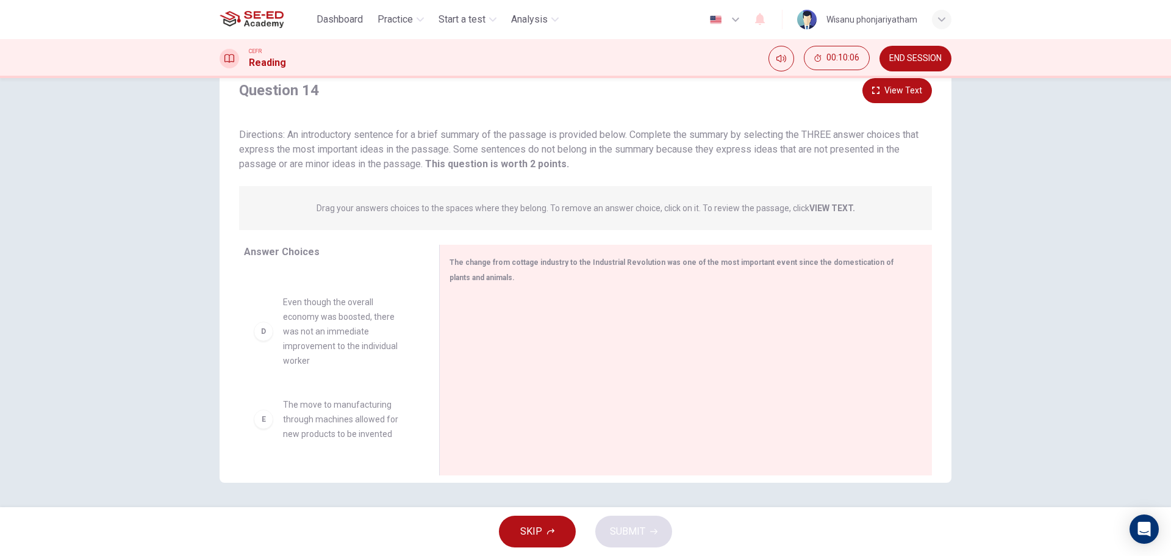
scroll to position [183, 0]
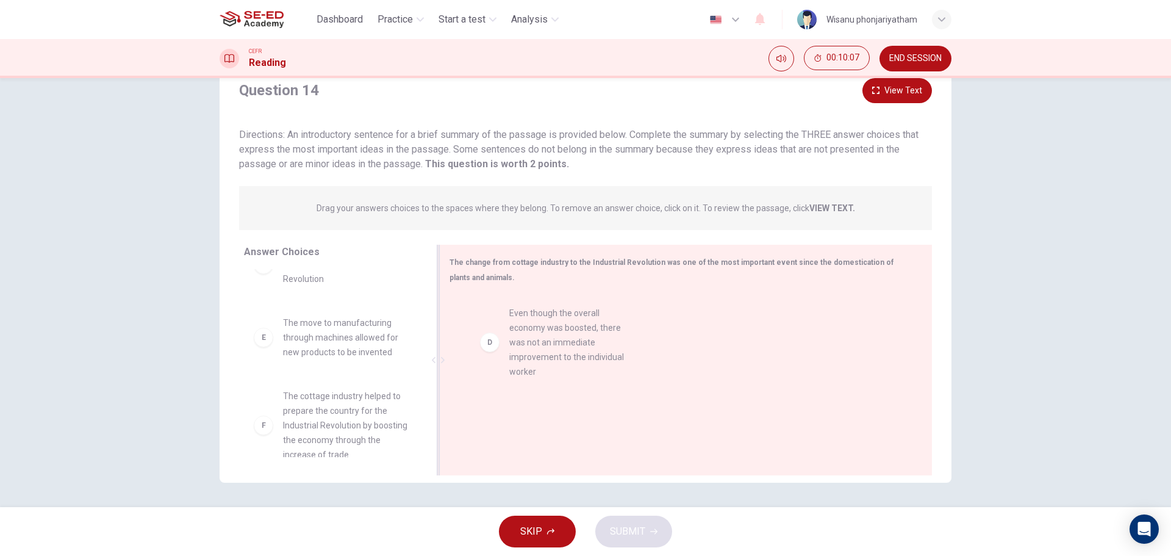
drag, startPoint x: 322, startPoint y: 353, endPoint x: 558, endPoint y: 343, distance: 236.3
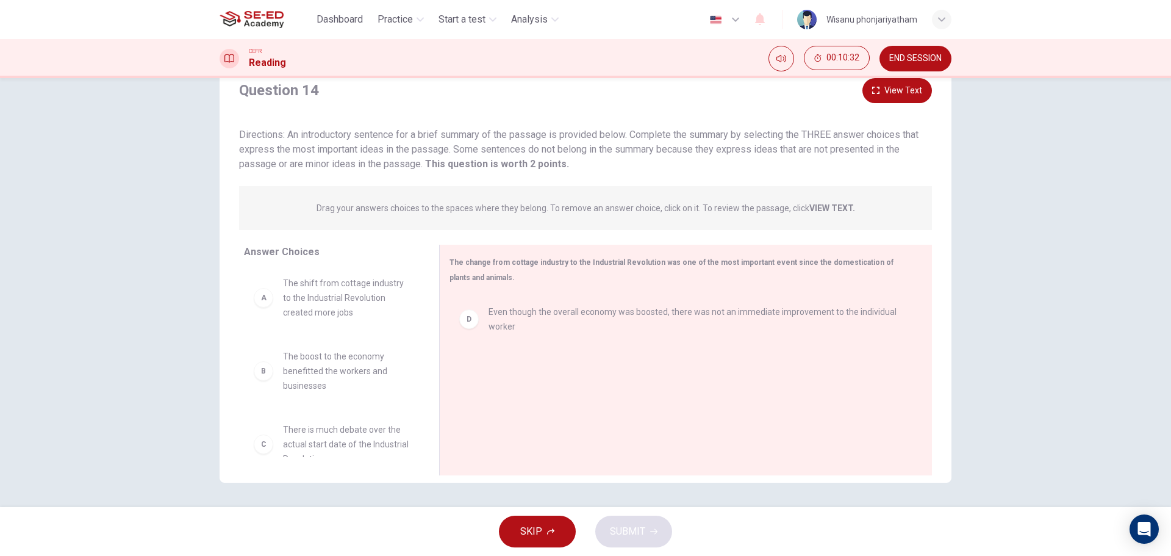
scroll to position [0, 0]
drag, startPoint x: 309, startPoint y: 311, endPoint x: 556, endPoint y: 378, distance: 256.0
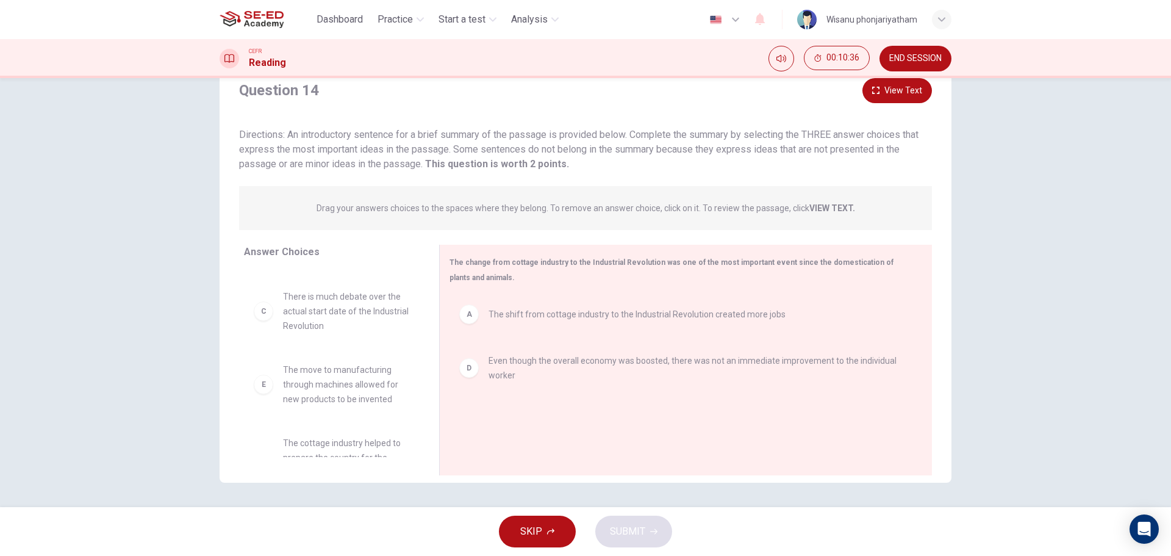
scroll to position [124, 0]
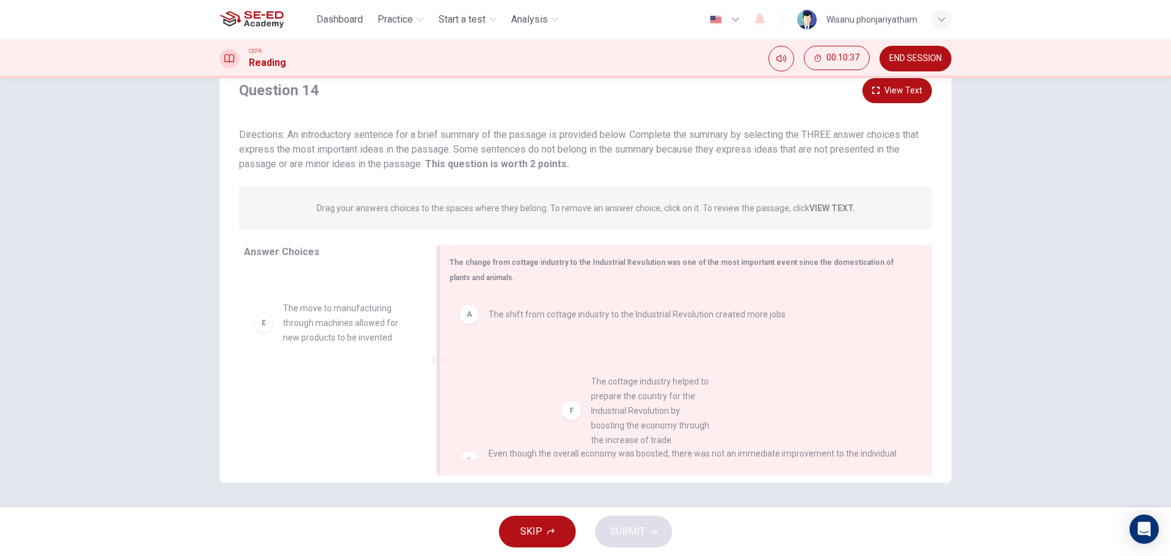
drag, startPoint x: 312, startPoint y: 424, endPoint x: 728, endPoint y: 424, distance: 416.0
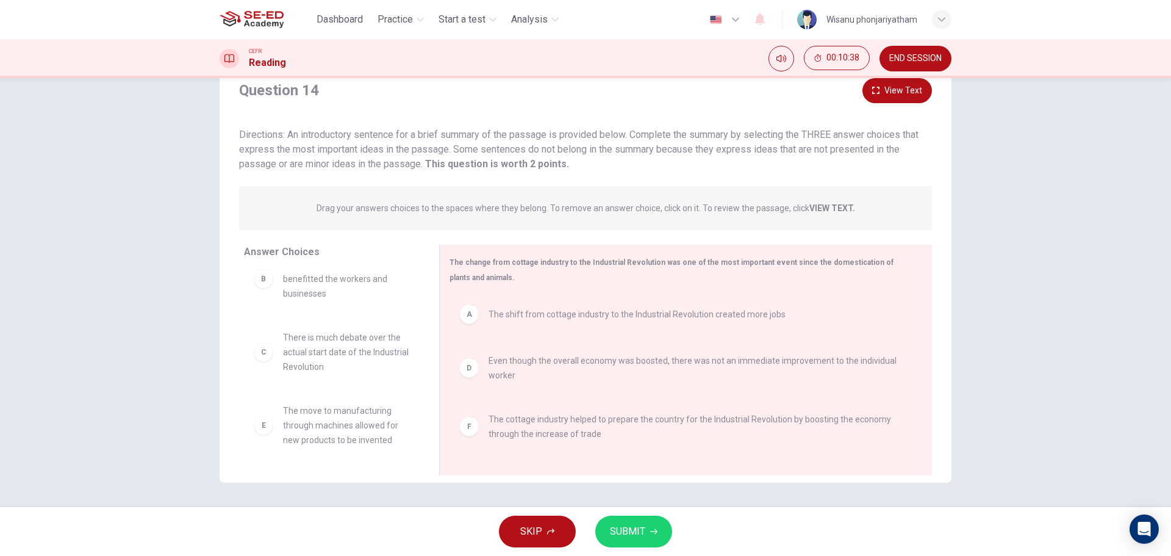
scroll to position [22, 0]
click at [623, 525] on span "SUBMIT" at bounding box center [627, 531] width 35 height 17
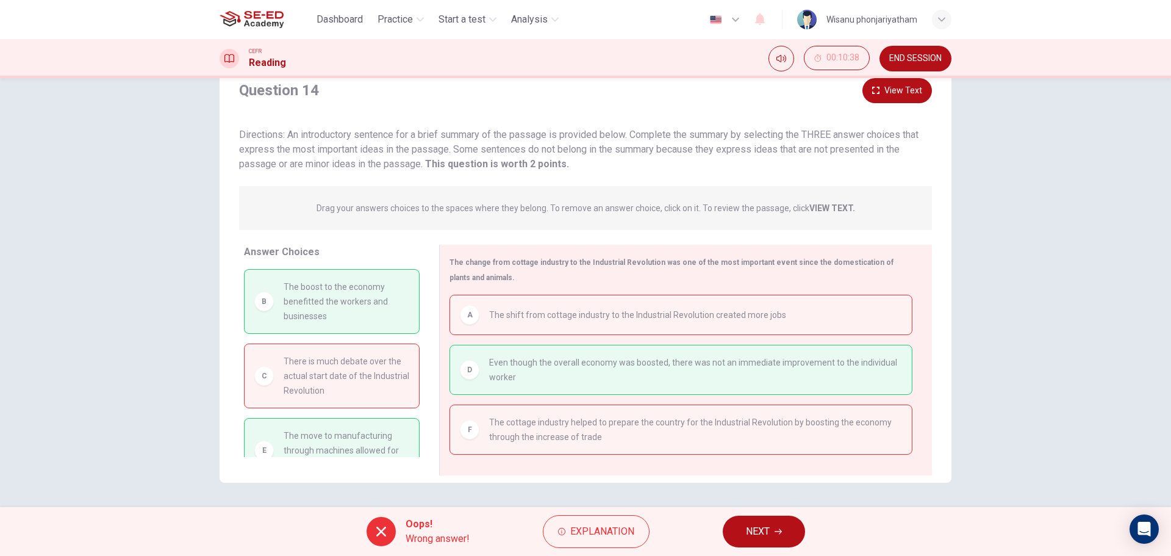
scroll to position [26, 0]
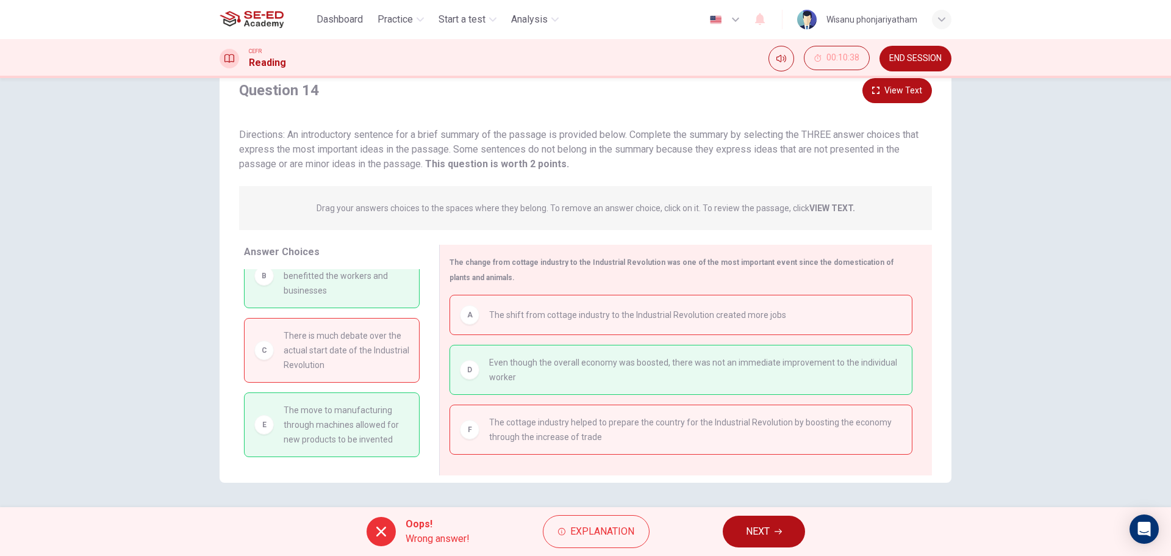
click at [757, 533] on span "NEXT" at bounding box center [758, 531] width 24 height 17
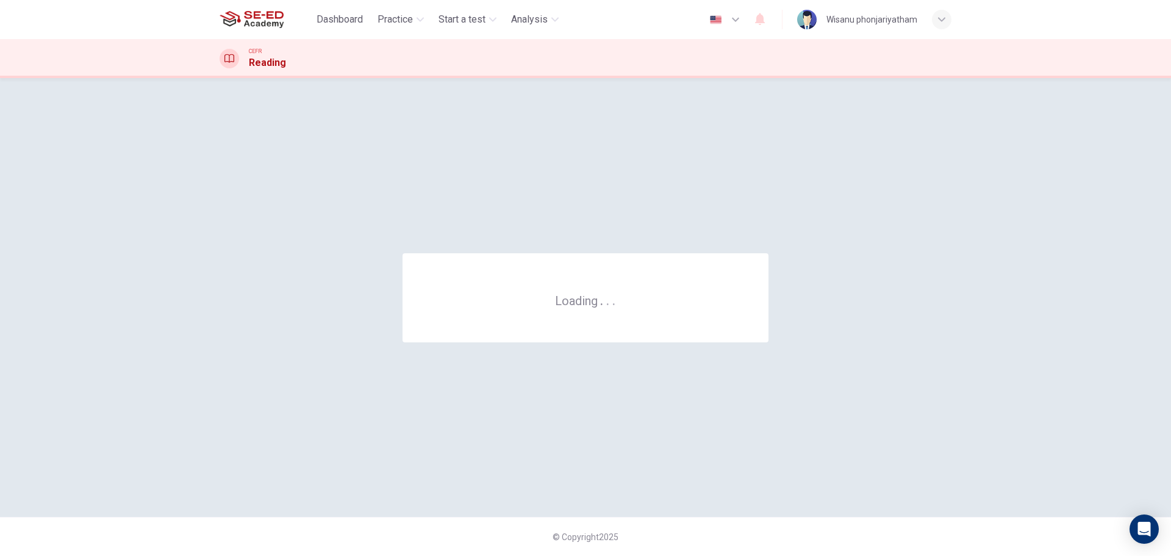
scroll to position [0, 0]
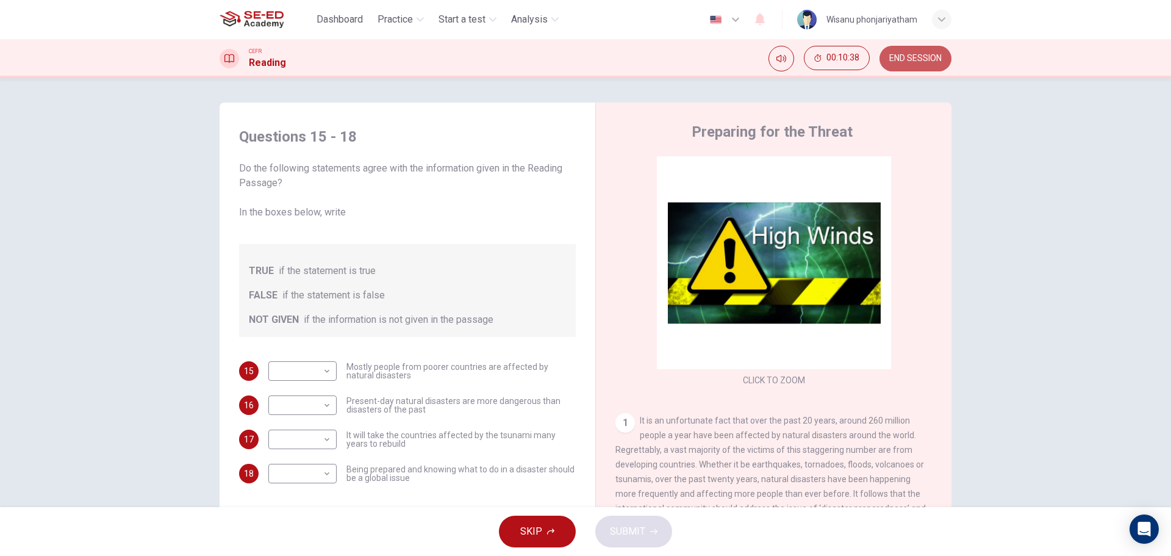
click at [919, 57] on span "END SESSION" at bounding box center [915, 59] width 52 height 10
